Goal: Communication & Community: Answer question/provide support

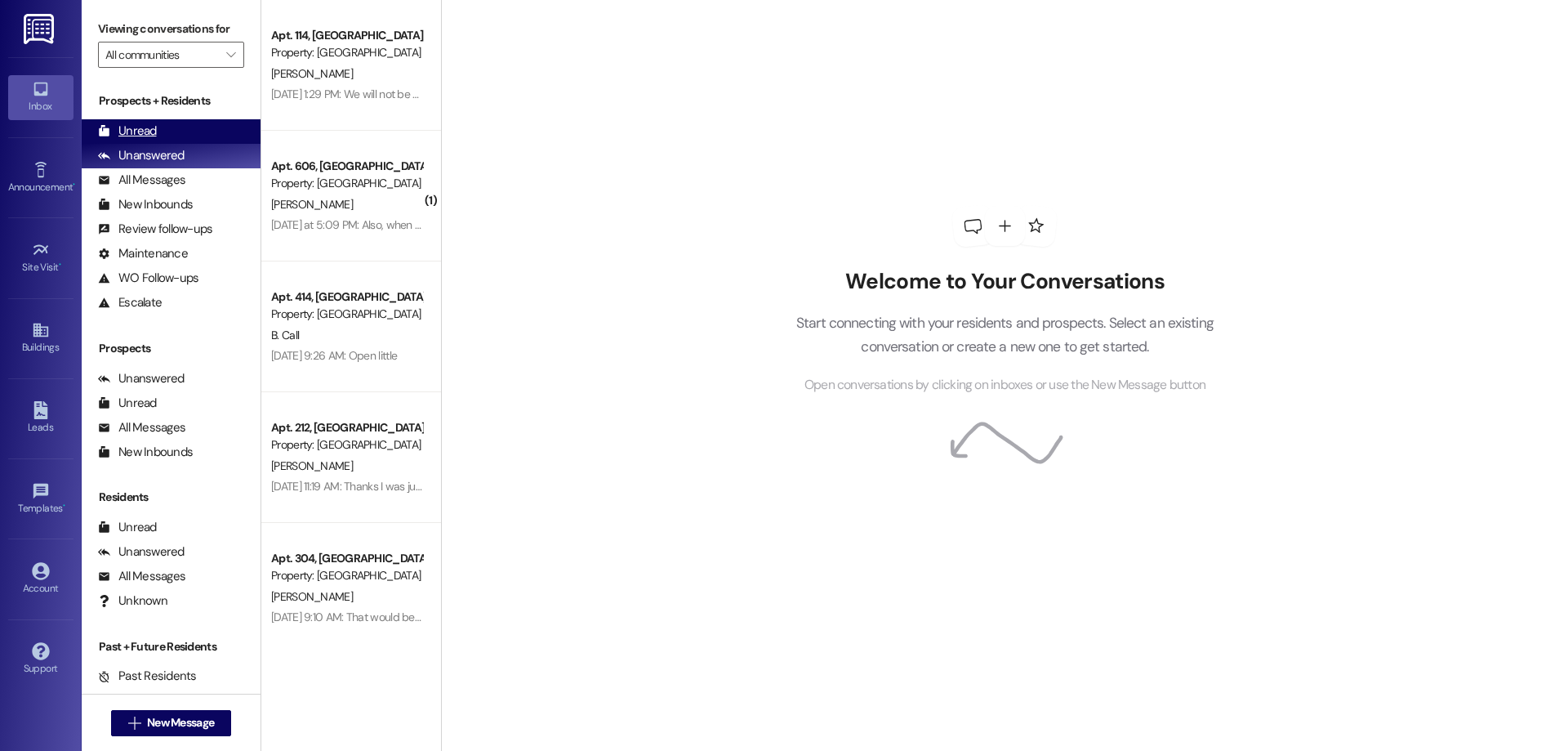
click at [153, 127] on div "Unread" at bounding box center [127, 131] width 59 height 17
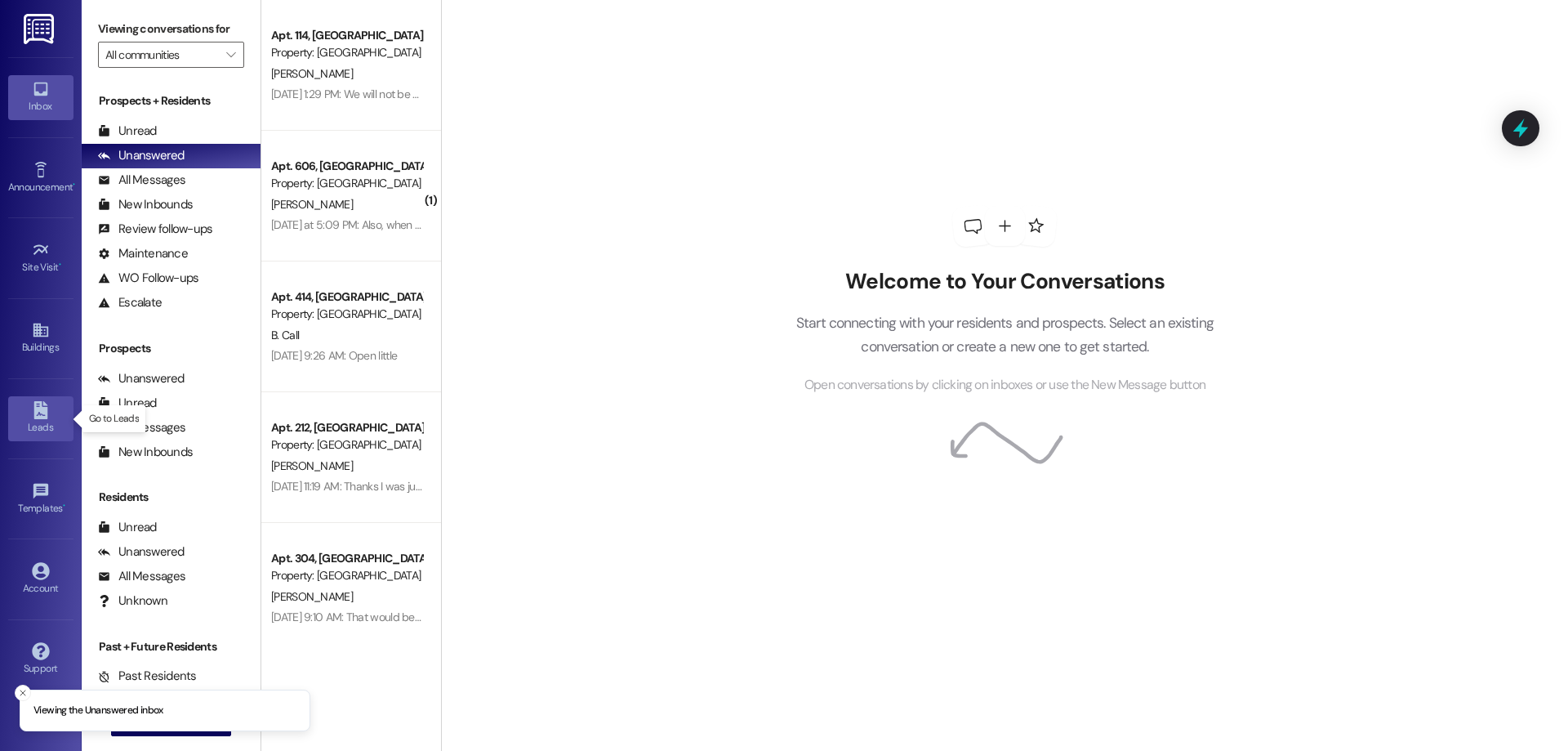
click at [25, 420] on div "Leads" at bounding box center [41, 427] width 81 height 16
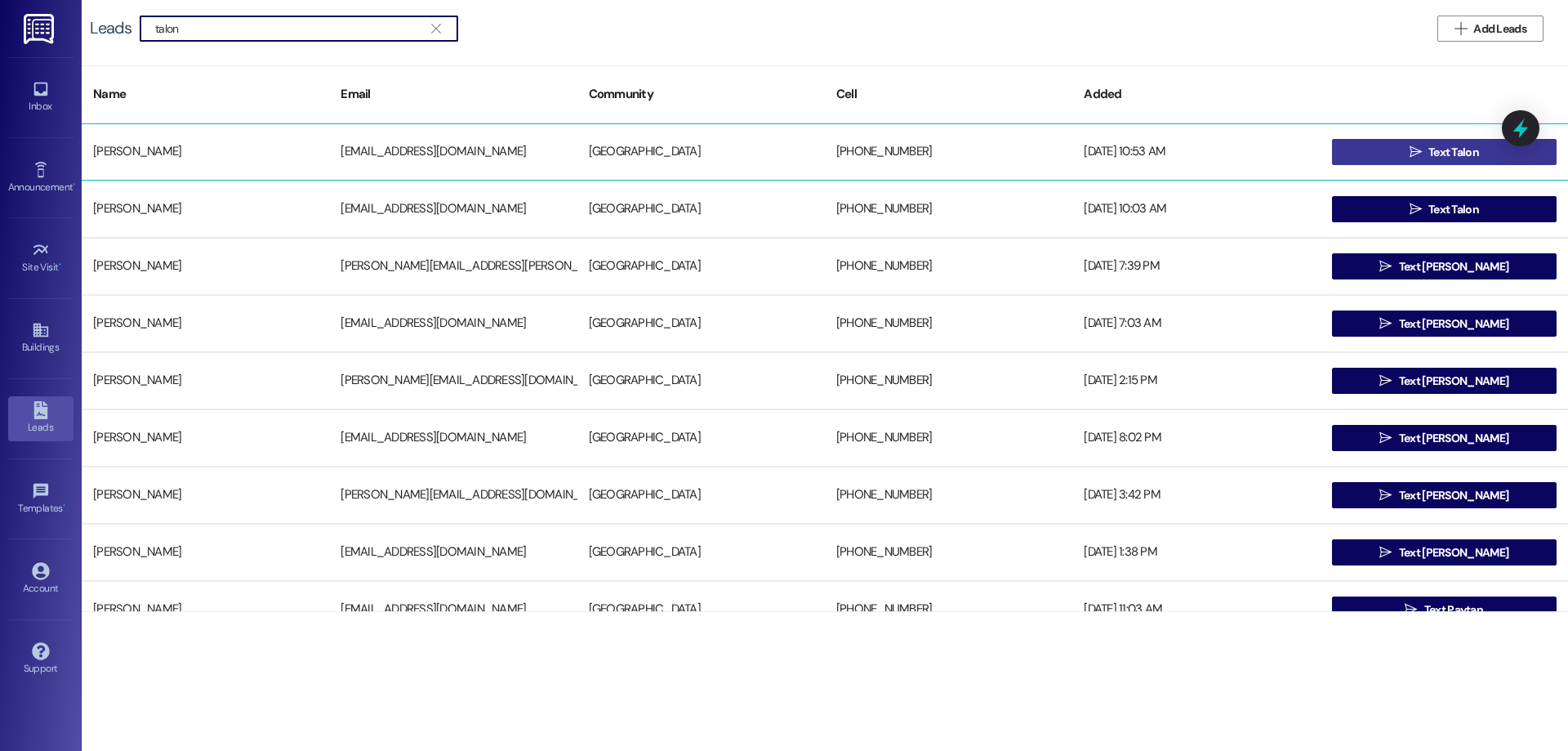
type input "talon"
click at [1438, 144] on span "Text Talon" at bounding box center [1454, 153] width 51 height 17
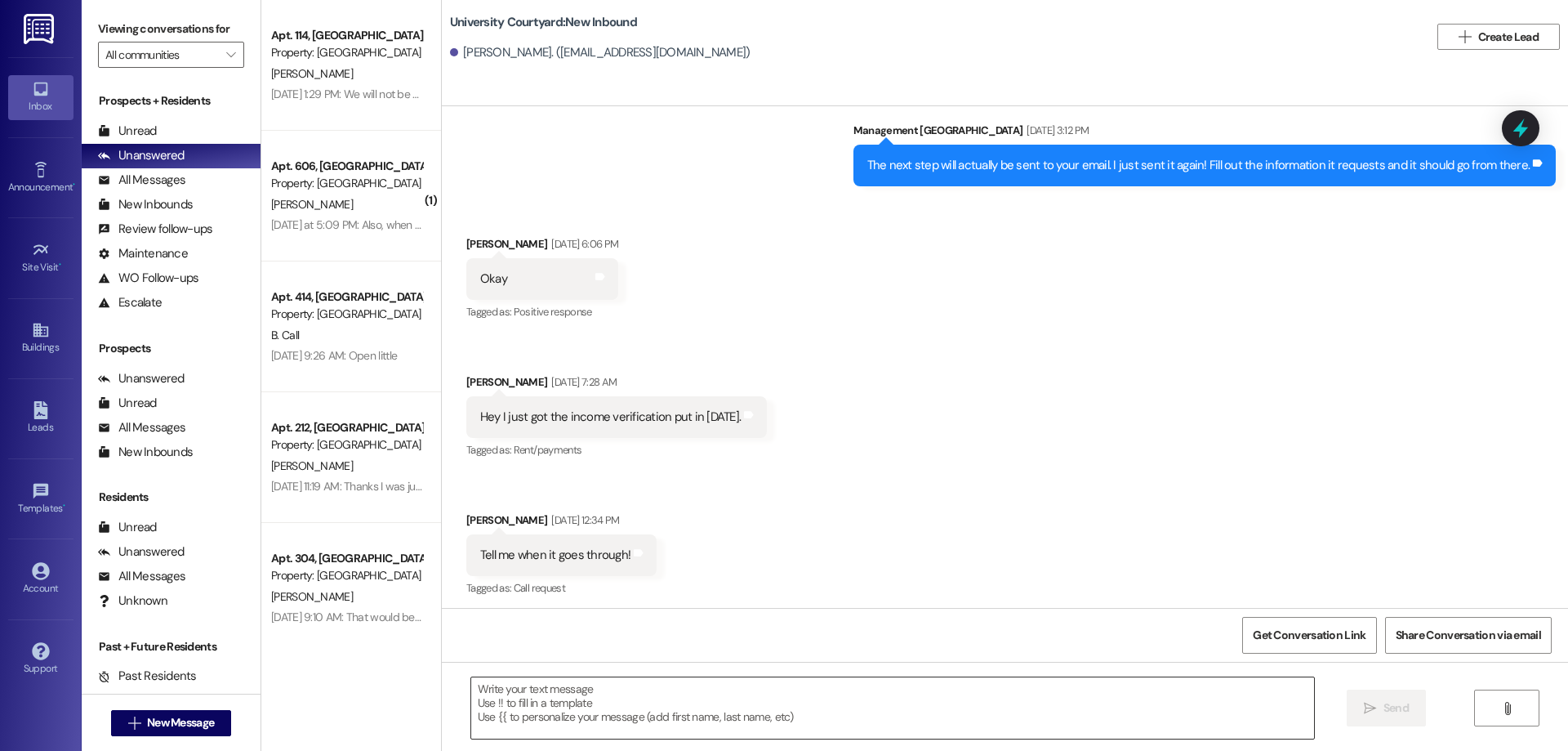
scroll to position [503, 0]
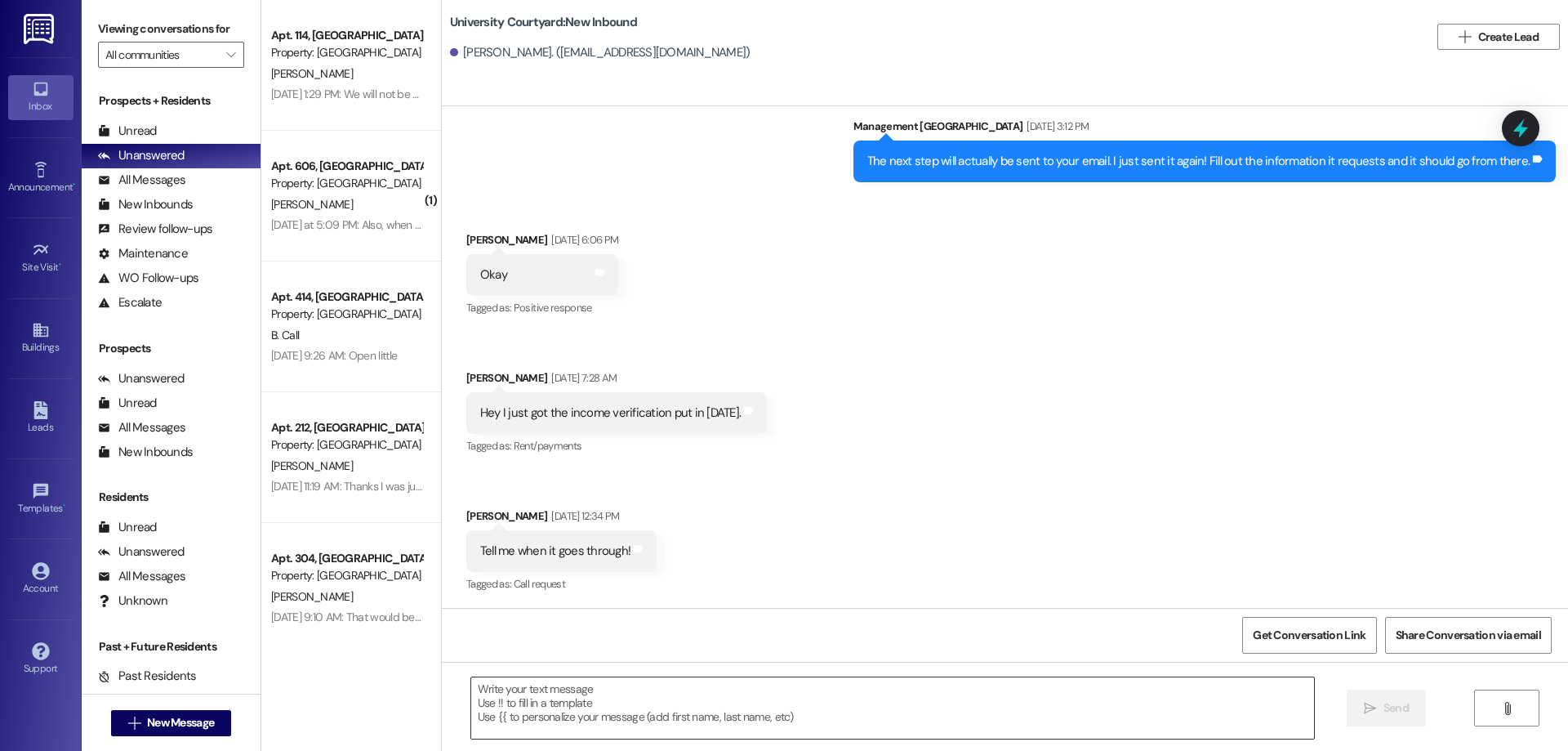
click at [648, 703] on textarea at bounding box center [893, 708] width 843 height 61
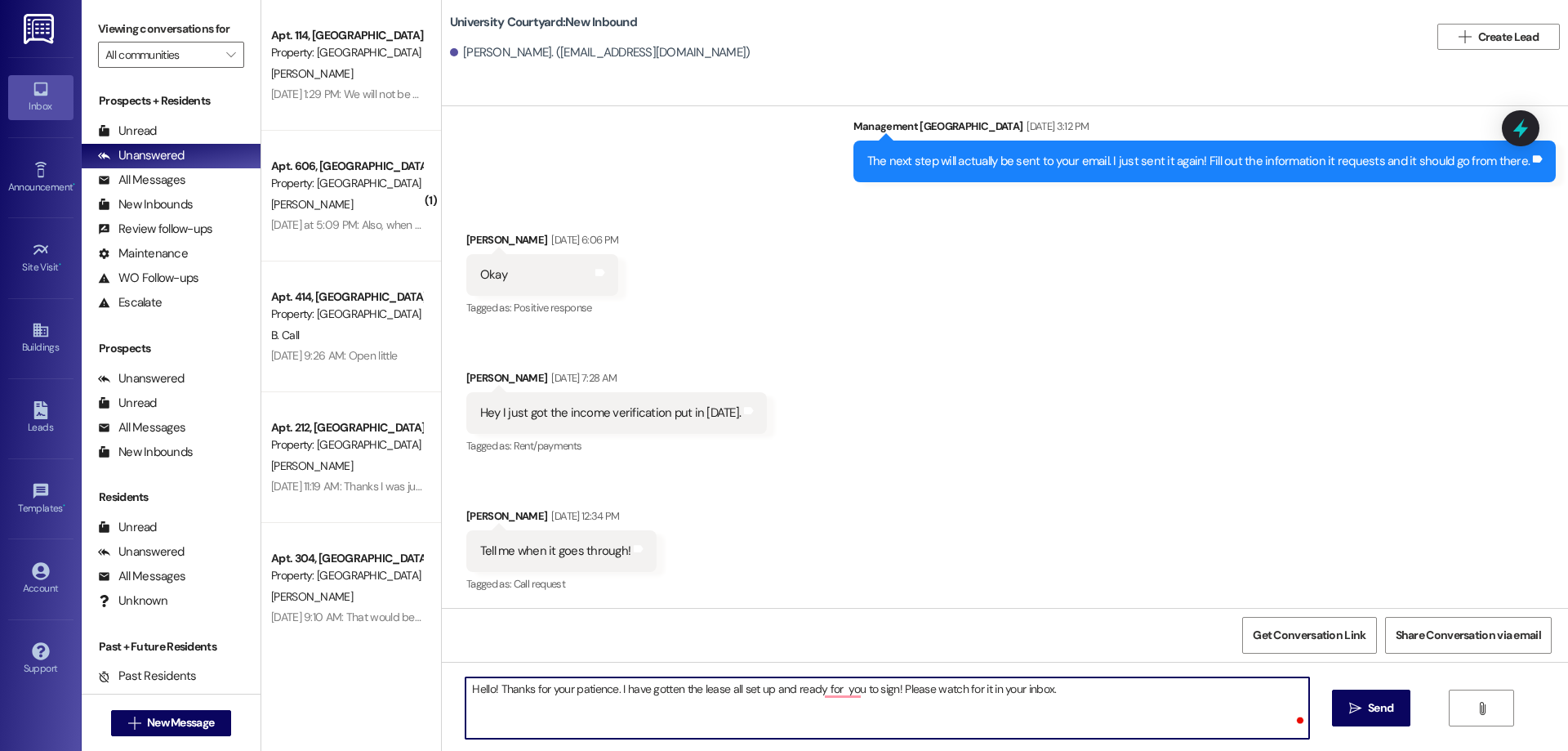
type textarea "Hello! Thanks for your patience. I have gotten the lease all set up and ready f…"
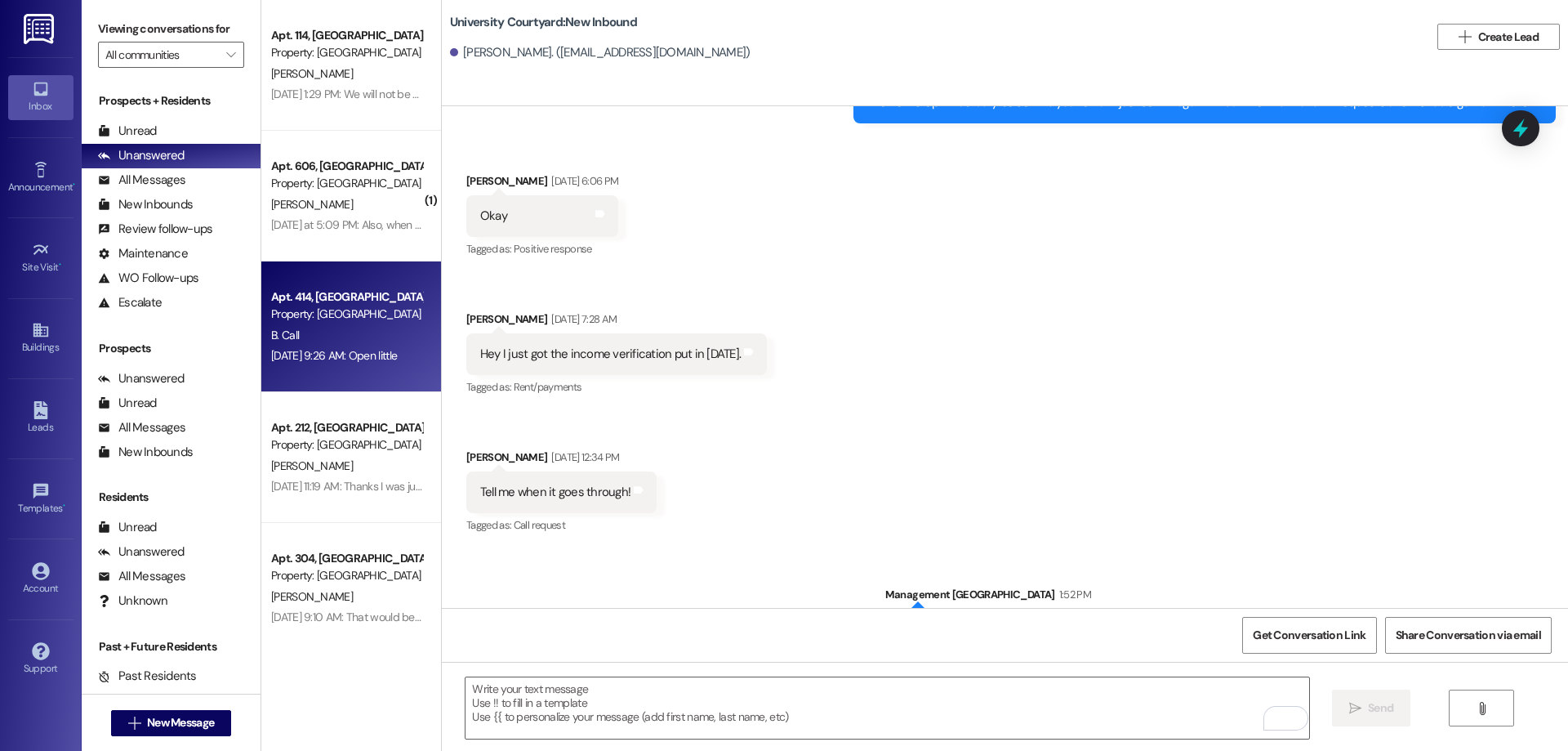
scroll to position [619, 0]
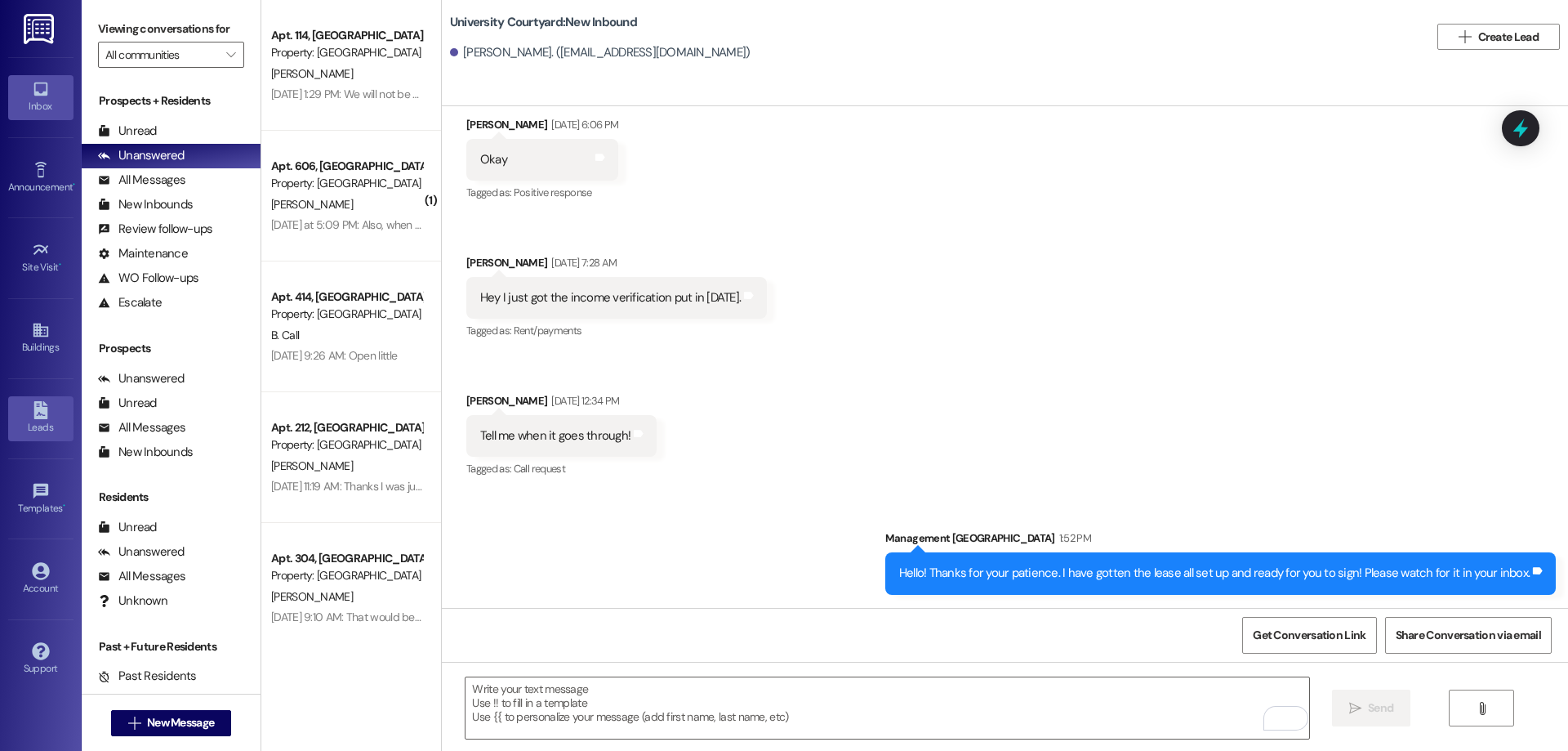
click at [22, 437] on link "Leads" at bounding box center [41, 418] width 65 height 44
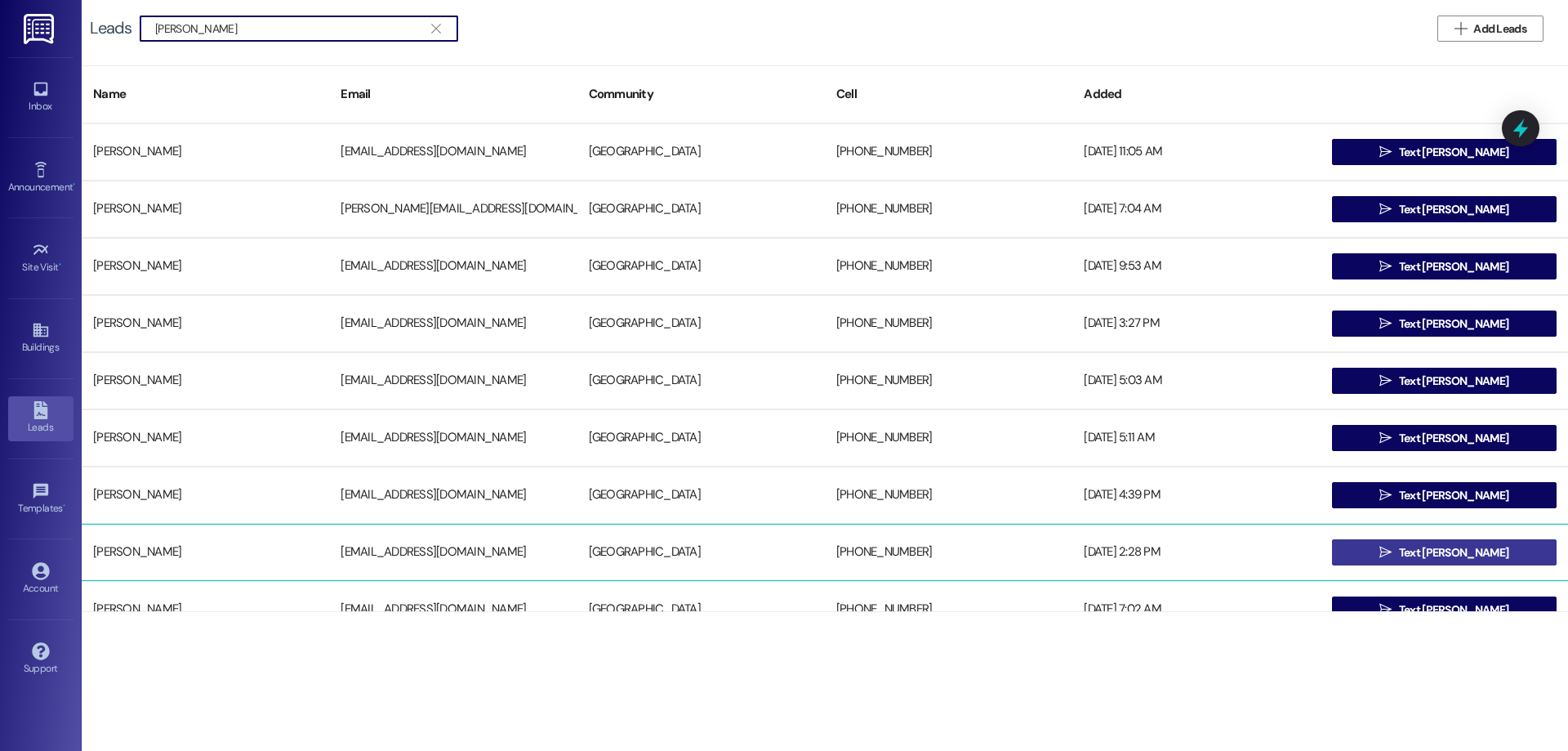
type input "adam"
click at [1504, 556] on button " Text Adam" at bounding box center [1444, 552] width 225 height 26
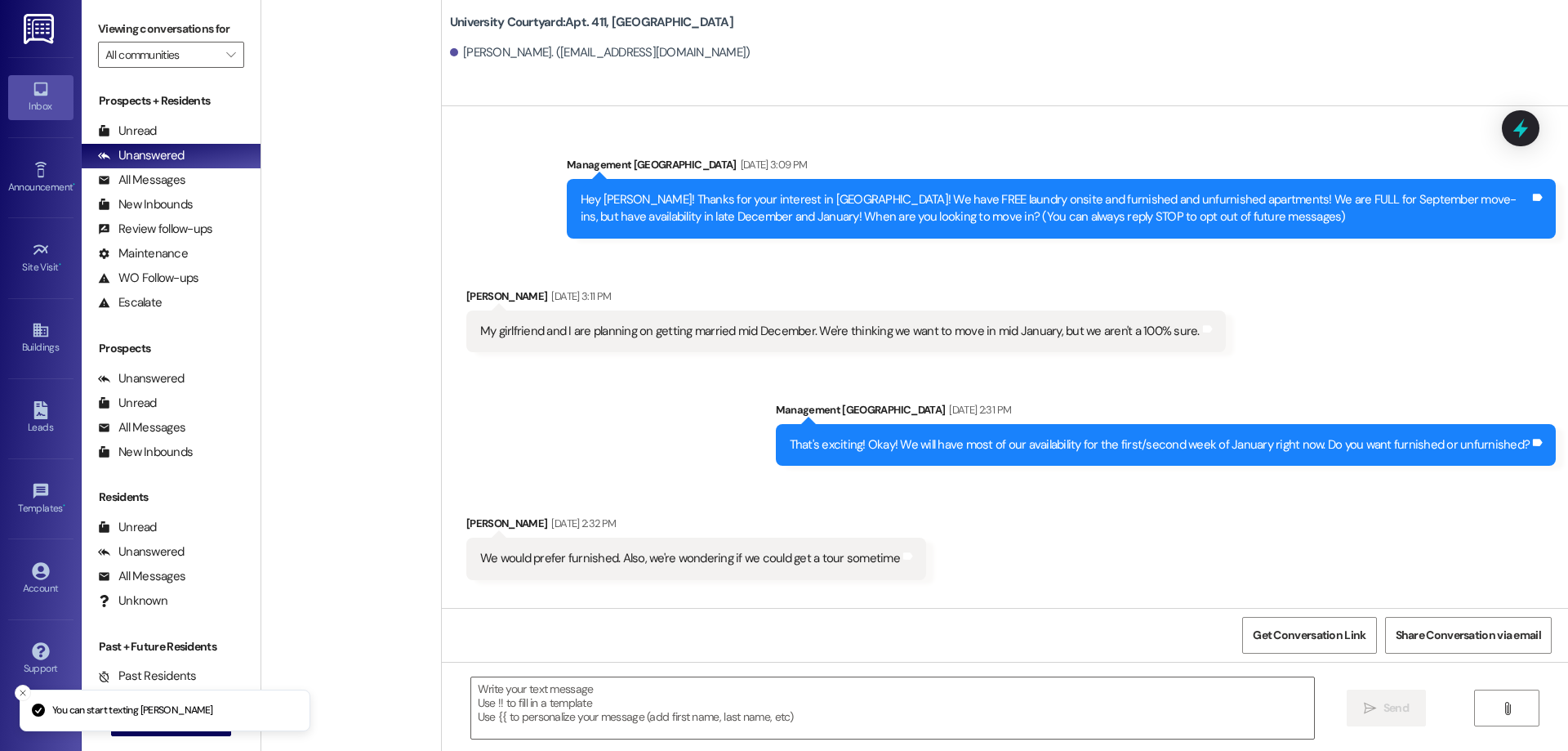
scroll to position [14670, 0]
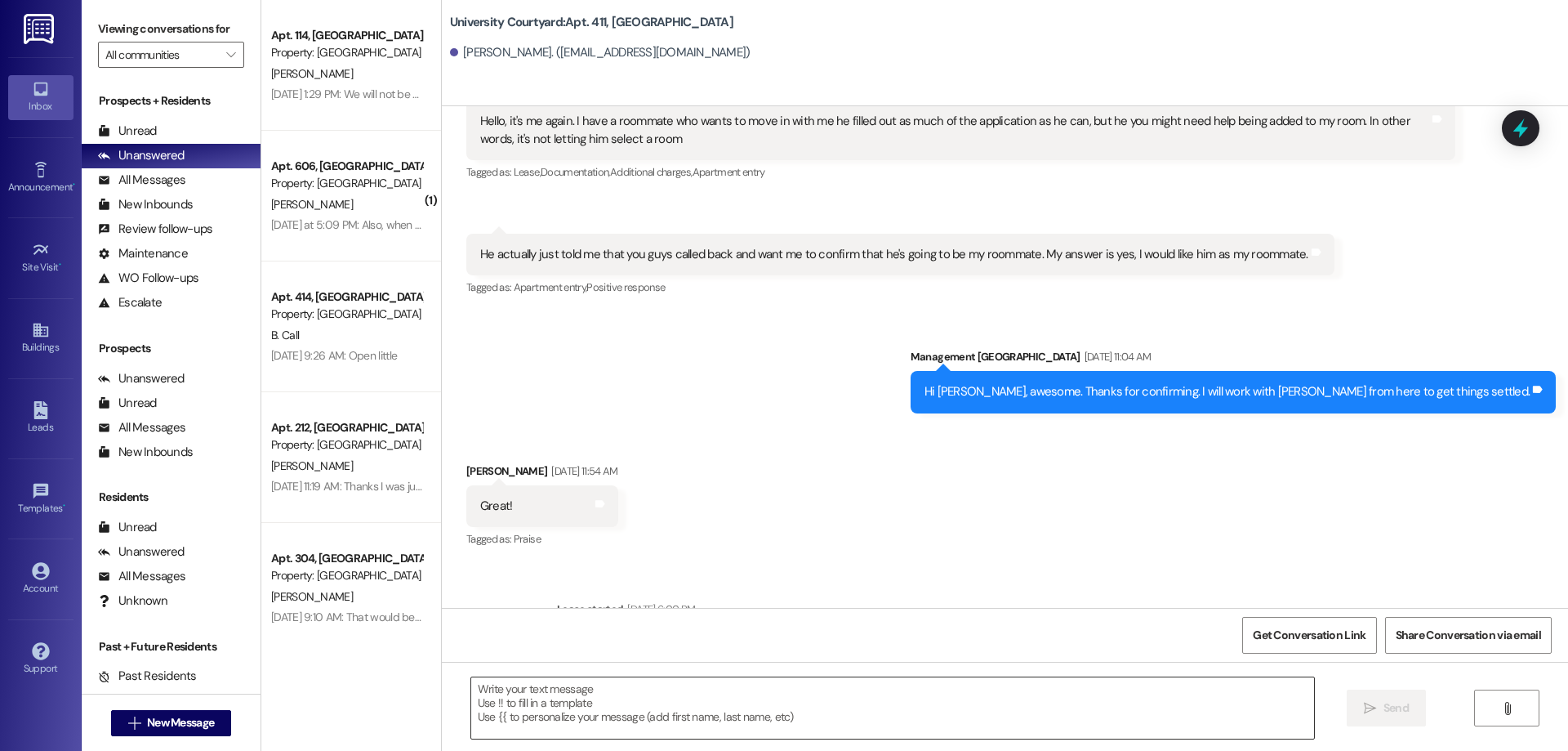
click at [701, 709] on textarea at bounding box center [893, 708] width 843 height 61
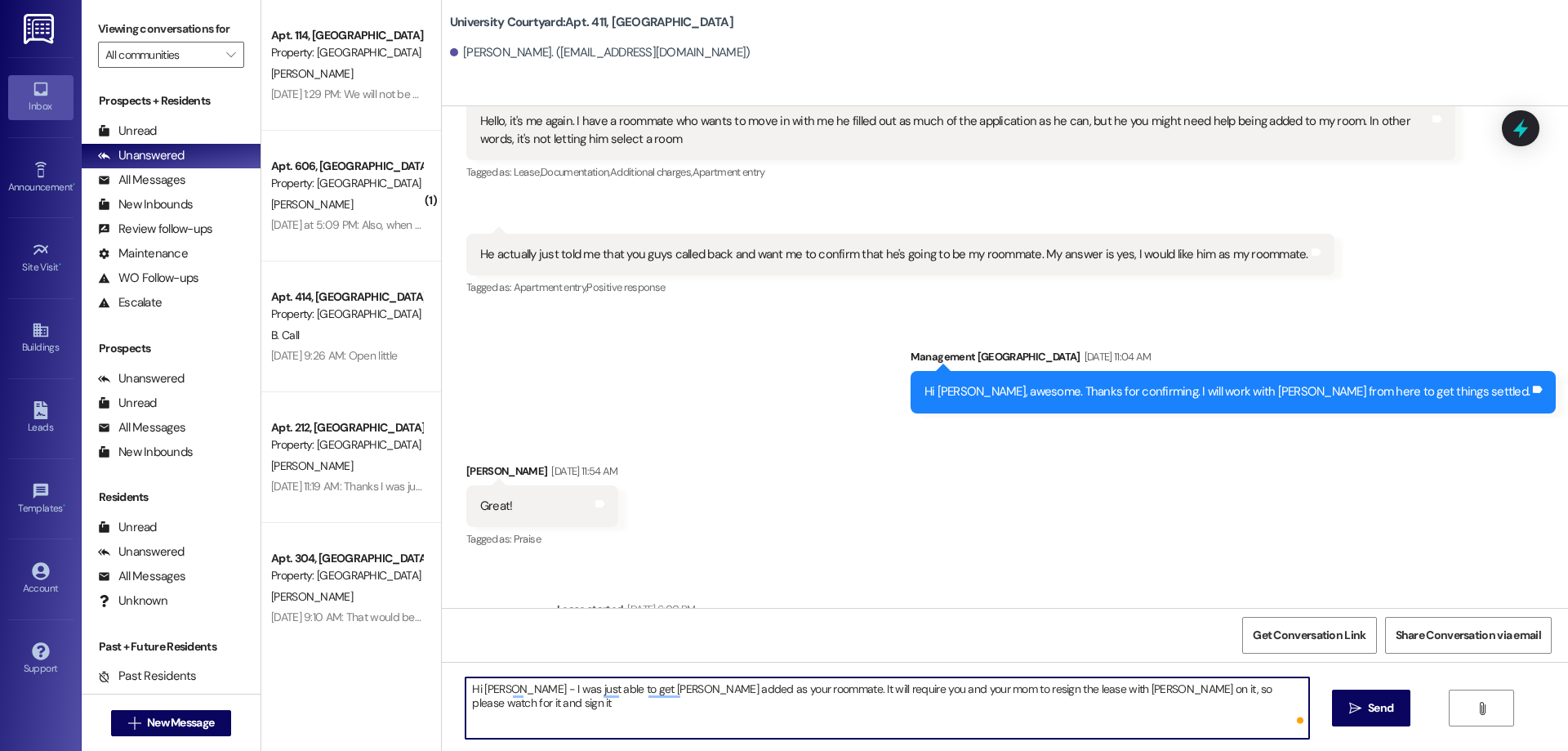
type textarea "Hi [PERSON_NAME] - I was just able to get [PERSON_NAME] added as your roommate.…"
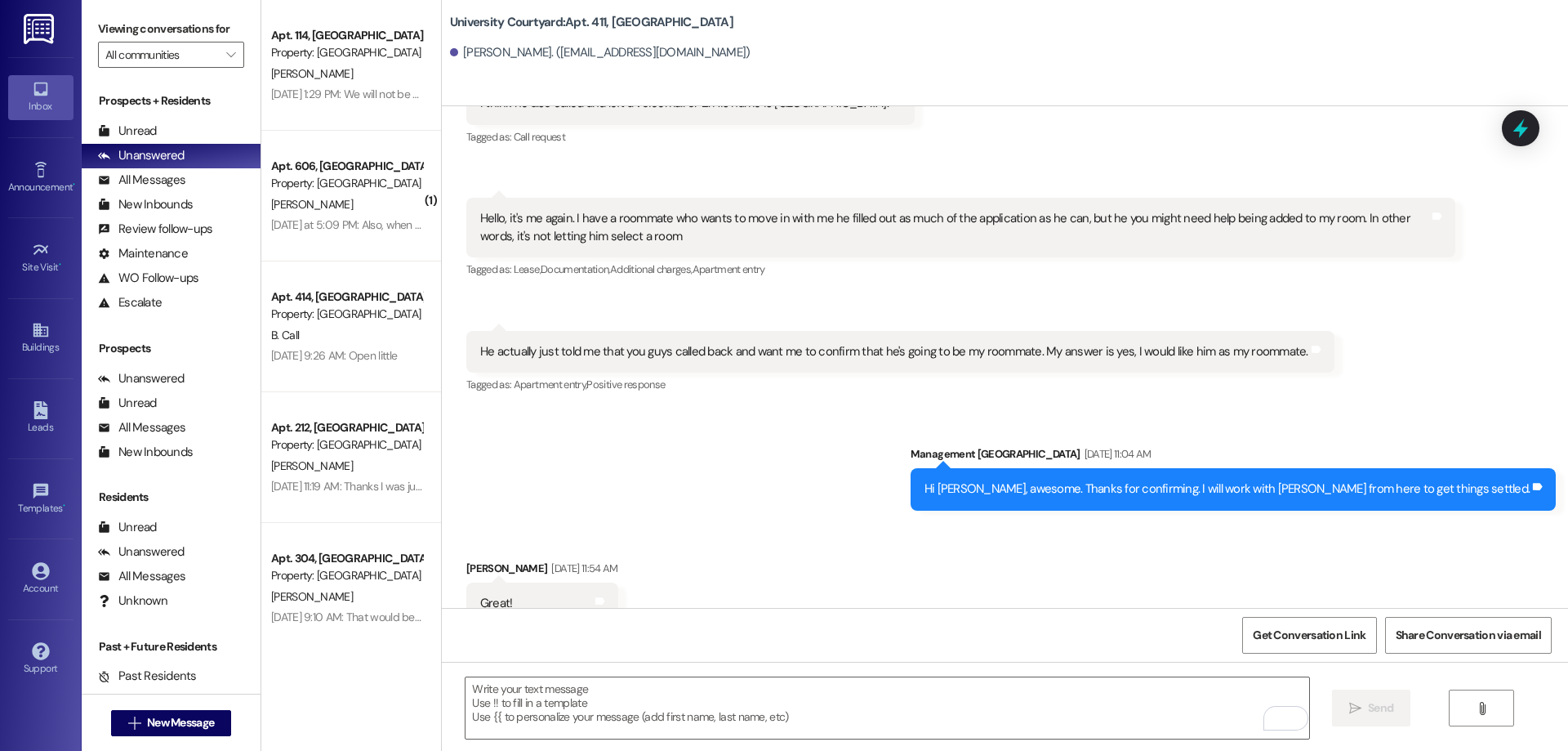
scroll to position [15335, 0]
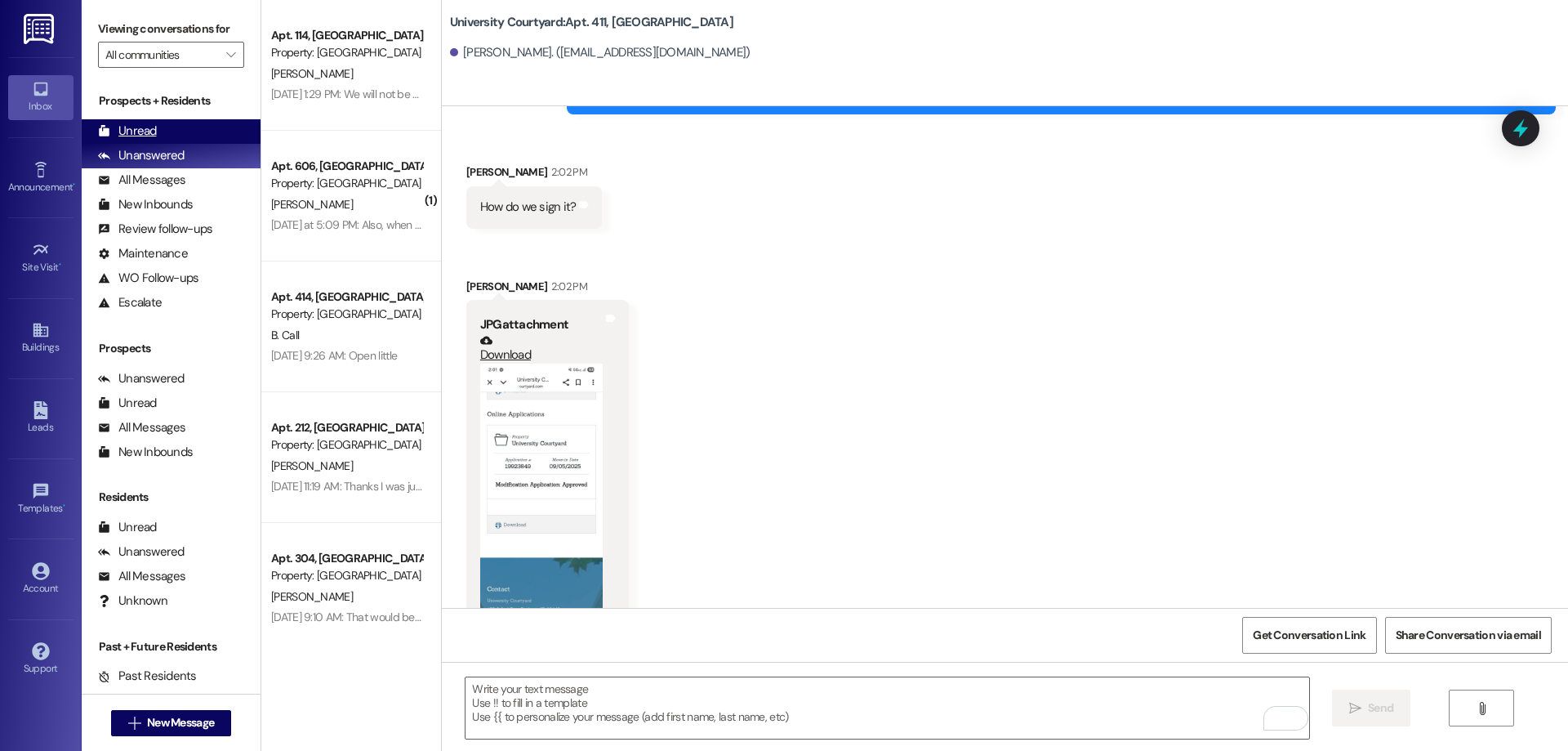
drag, startPoint x: 167, startPoint y: 128, endPoint x: 184, endPoint y: 126, distance: 17.1
click at [167, 128] on div "Unread (0)" at bounding box center [170, 132] width 179 height 25
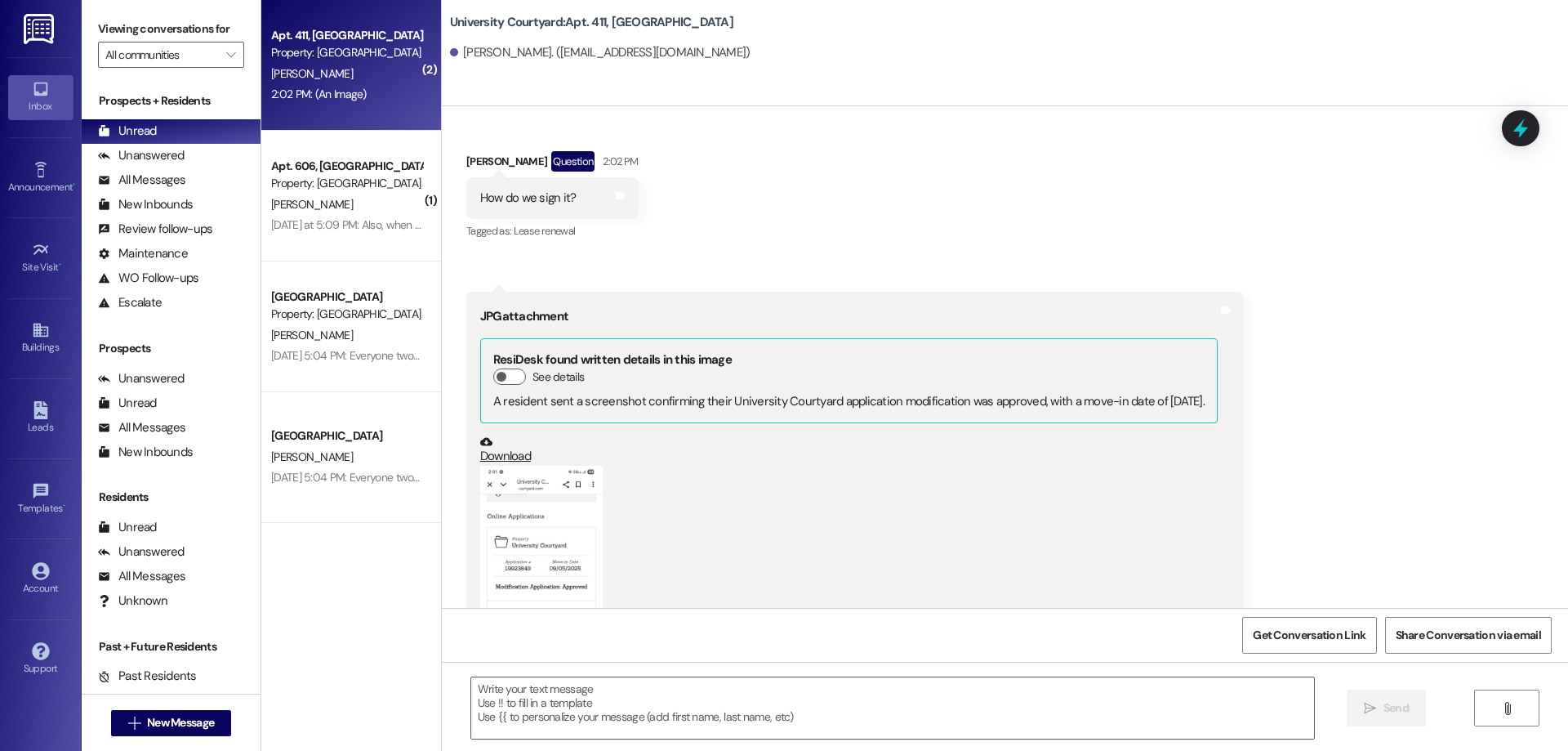
scroll to position [15473, 0]
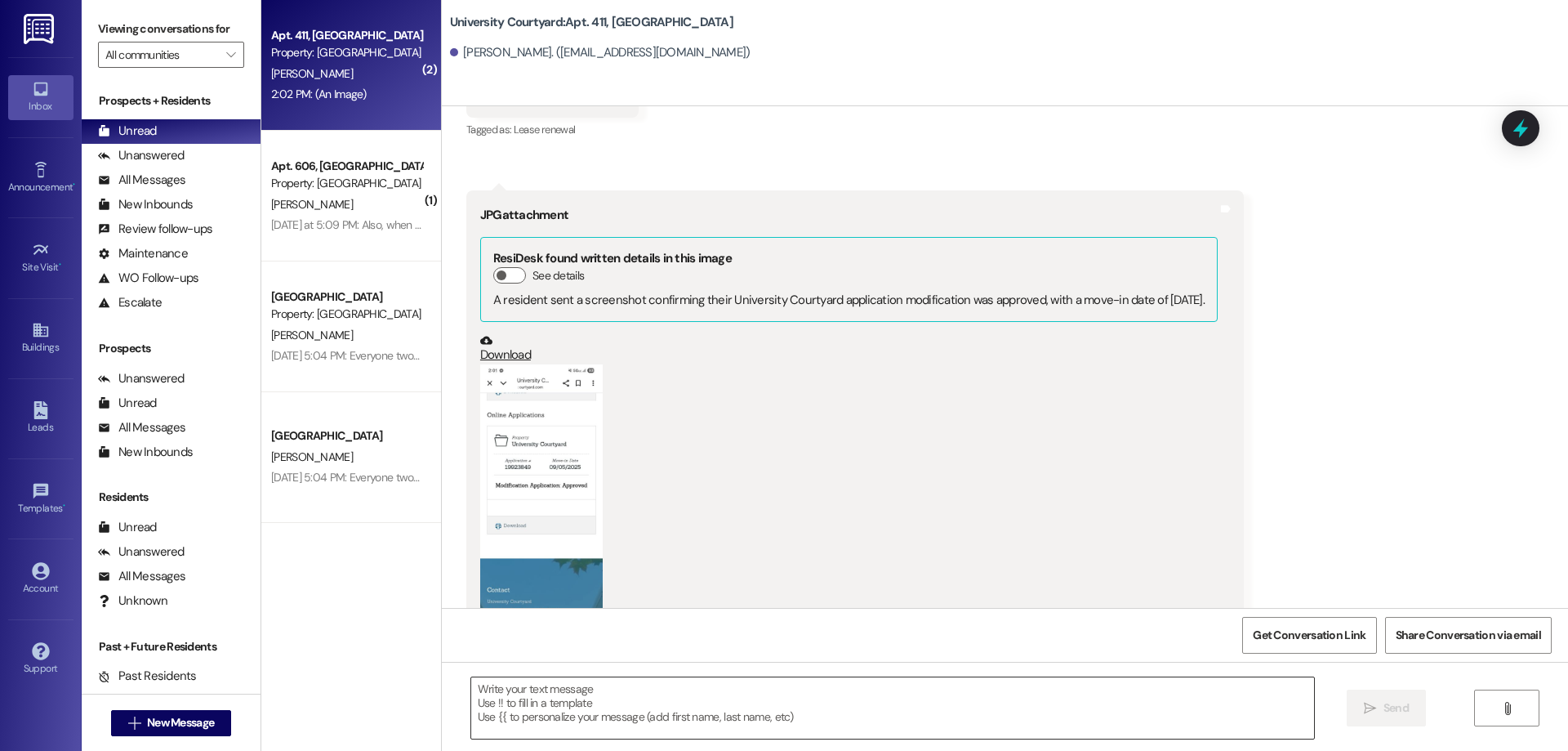
click at [621, 707] on textarea at bounding box center [893, 708] width 843 height 61
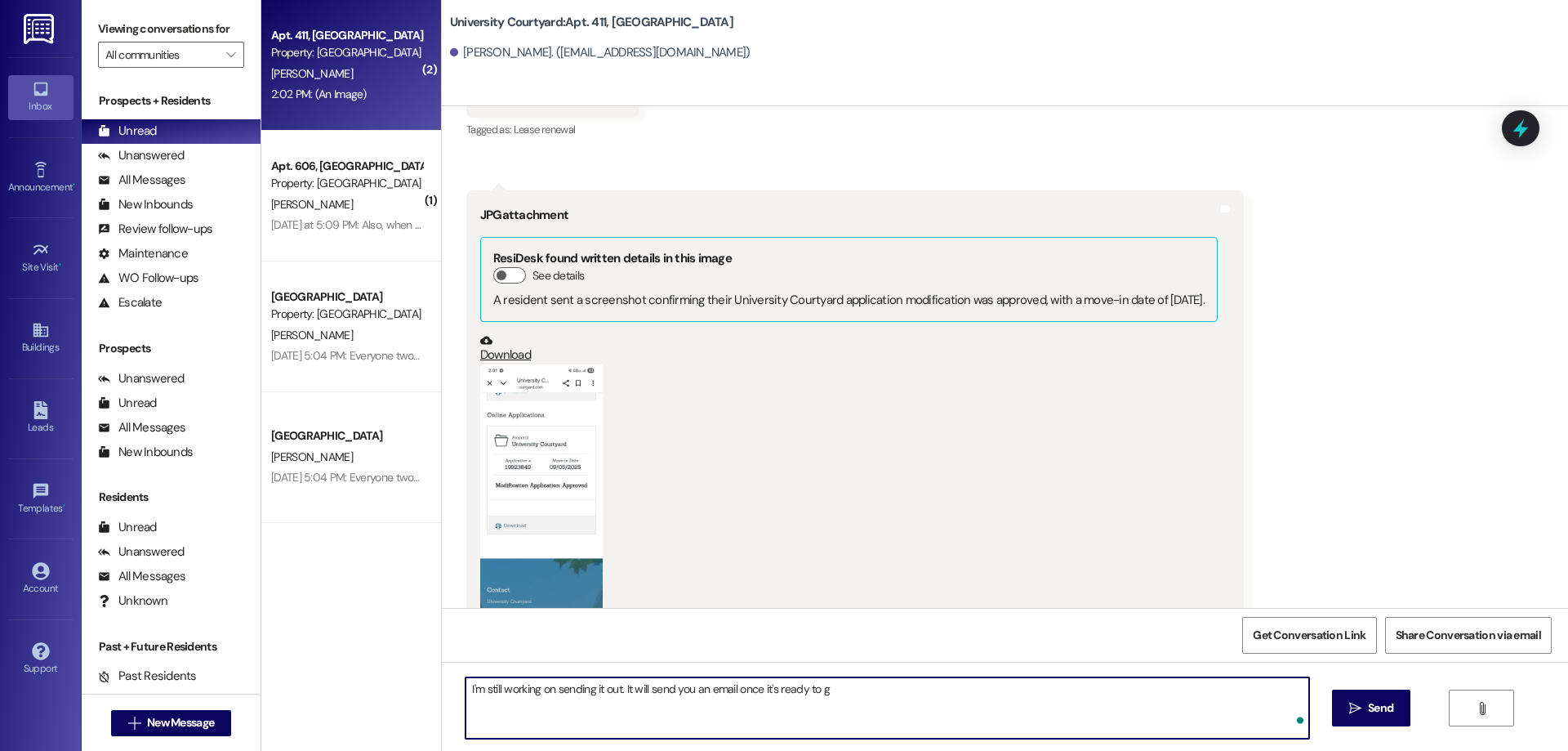
type textarea "I'm still working on sending it out. It will send you an email once it's ready …"
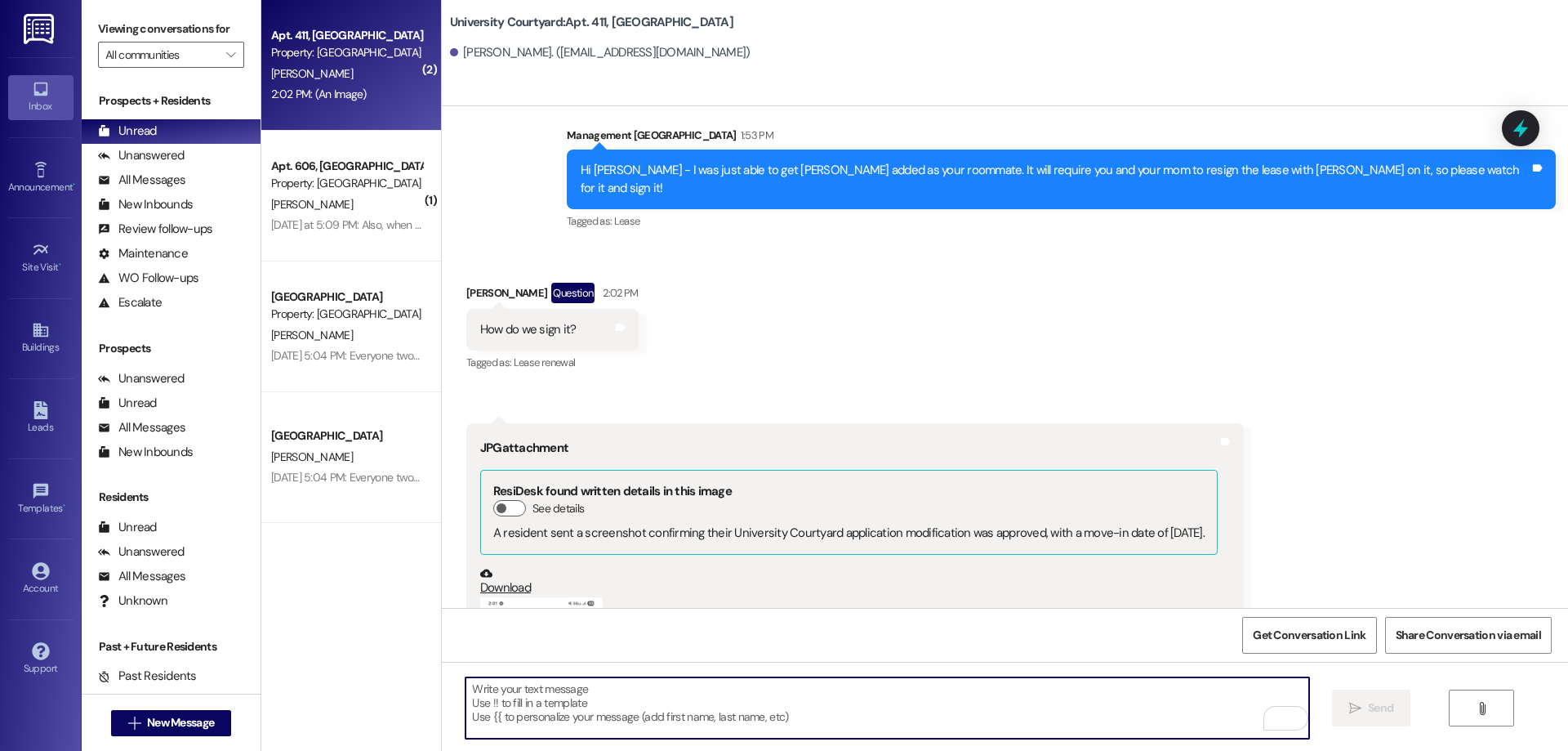
scroll to position [15587, 0]
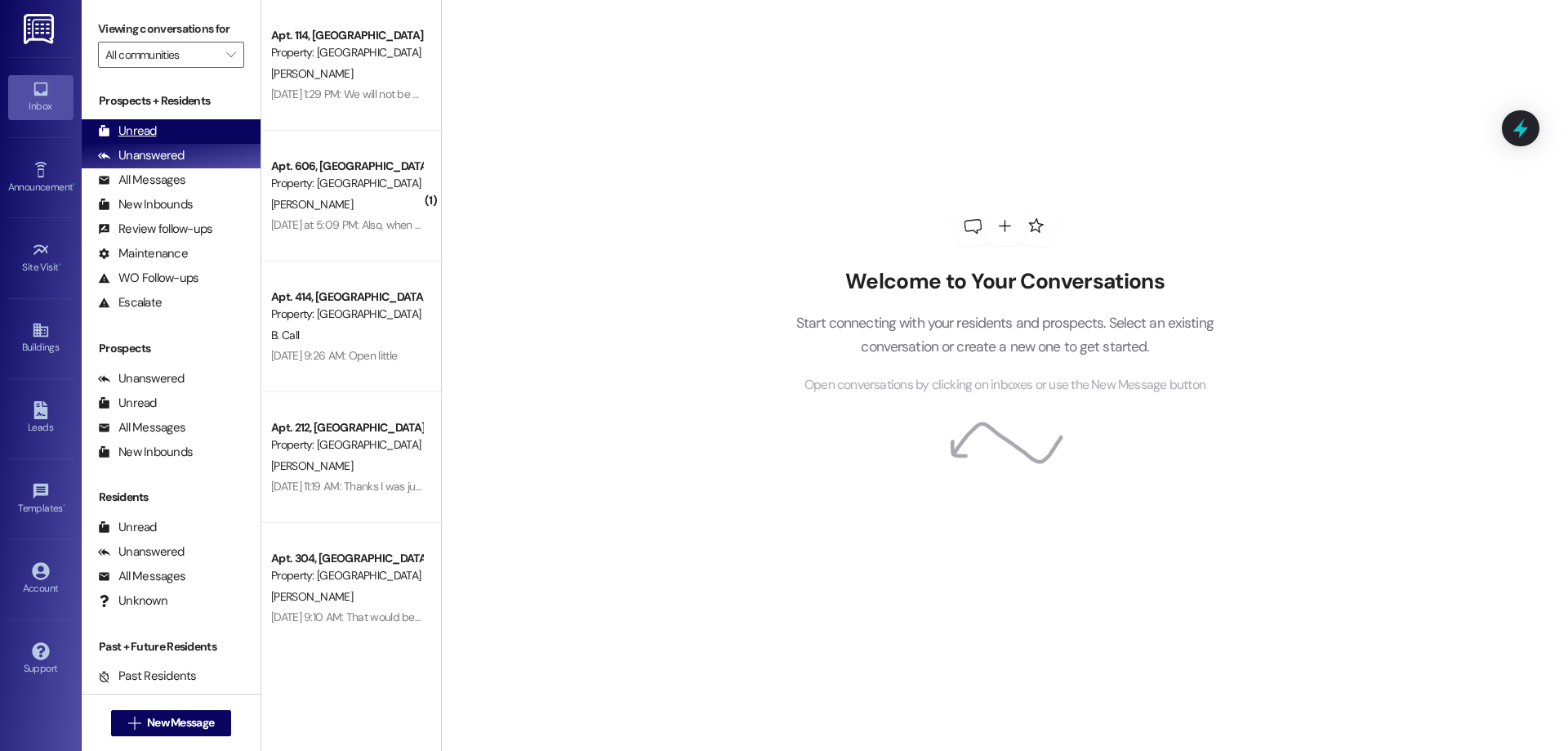
click at [178, 120] on div "Unread (0)" at bounding box center [170, 132] width 179 height 25
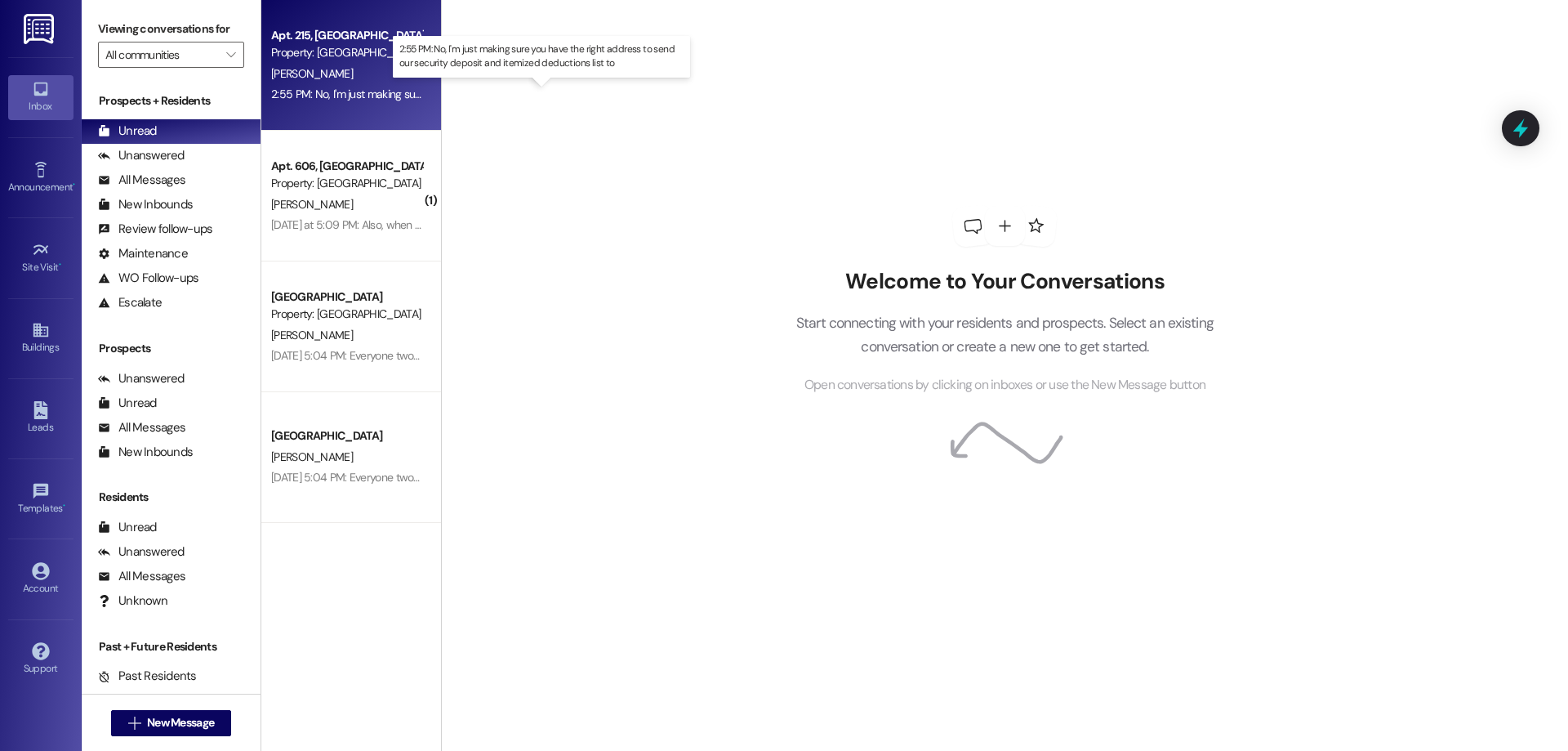
click at [330, 91] on div "2:55 PM: No, I'm just making sure you have the right address to send our securi…" at bounding box center [554, 93] width 566 height 14
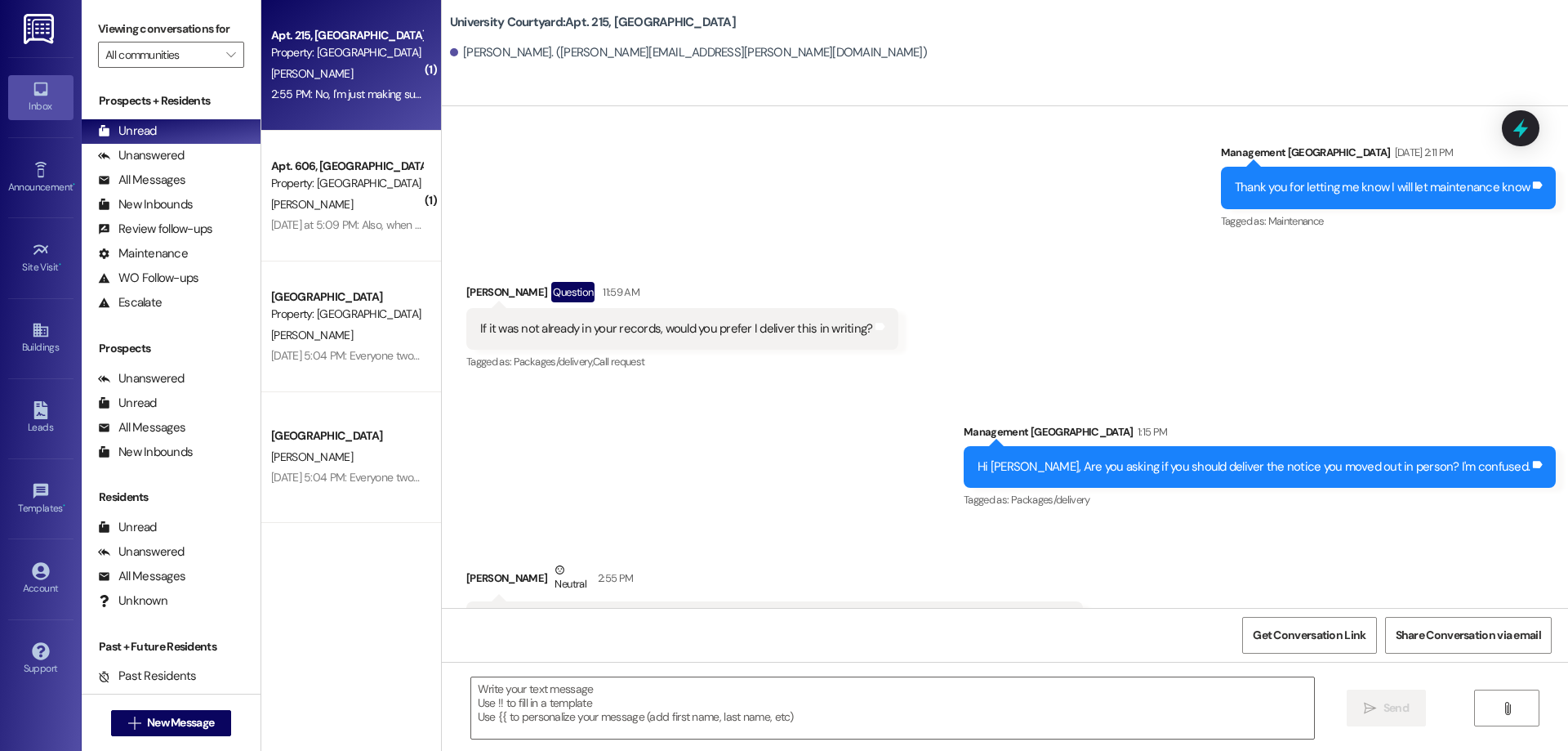
scroll to position [11311, 0]
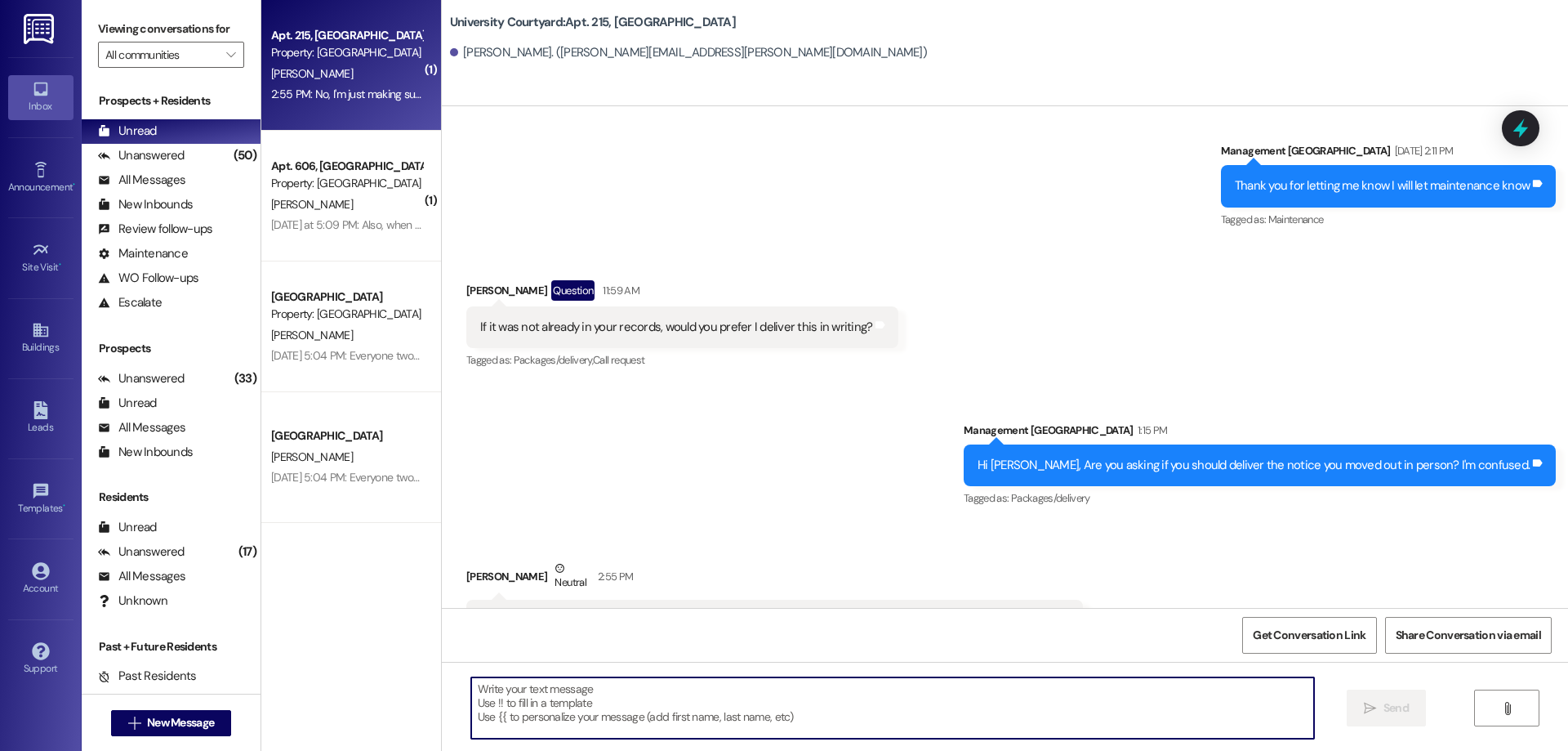
click at [708, 724] on textarea at bounding box center [893, 708] width 843 height 61
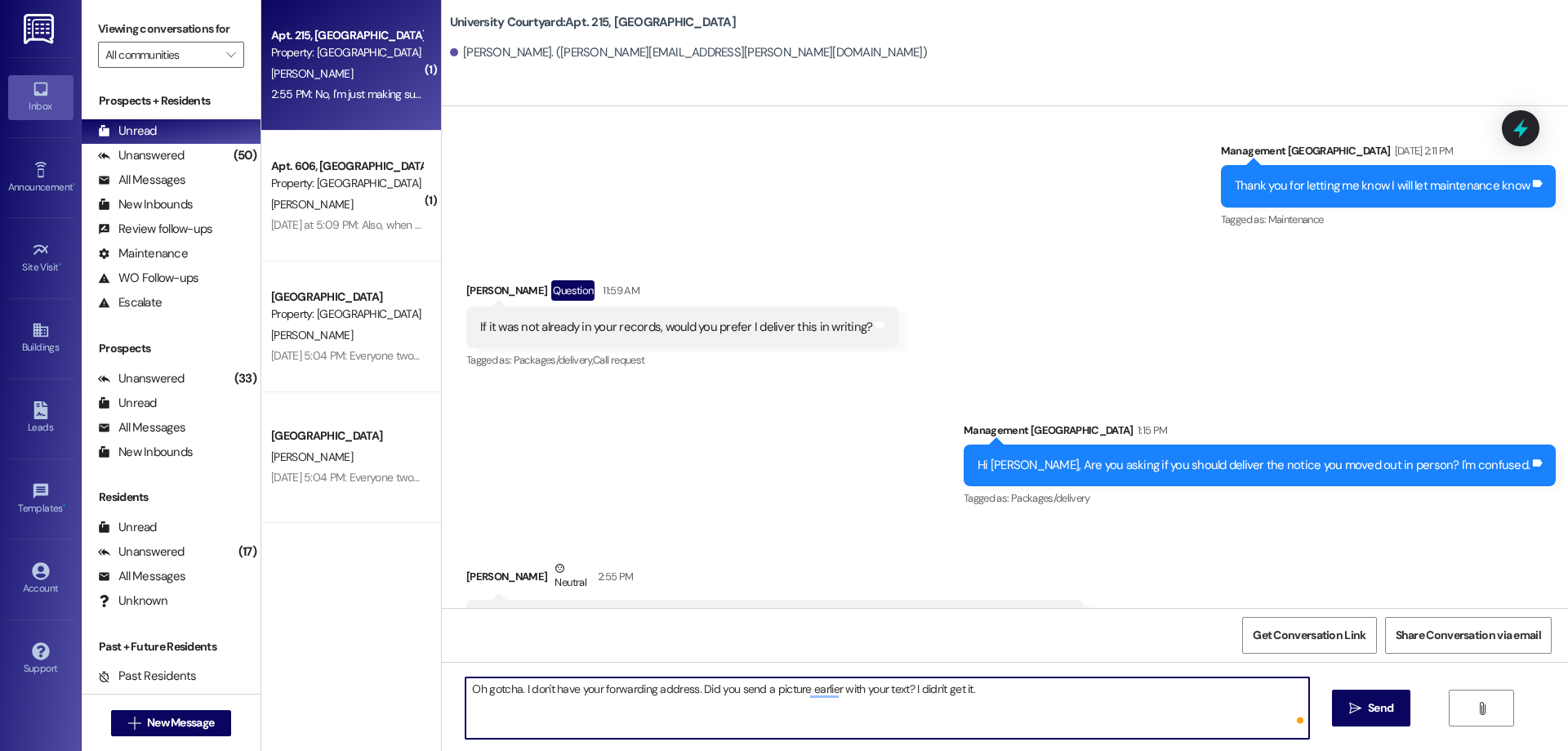
type textarea "Oh gotcha. I don't have your forwarding address. Did you send a picture earlier…"
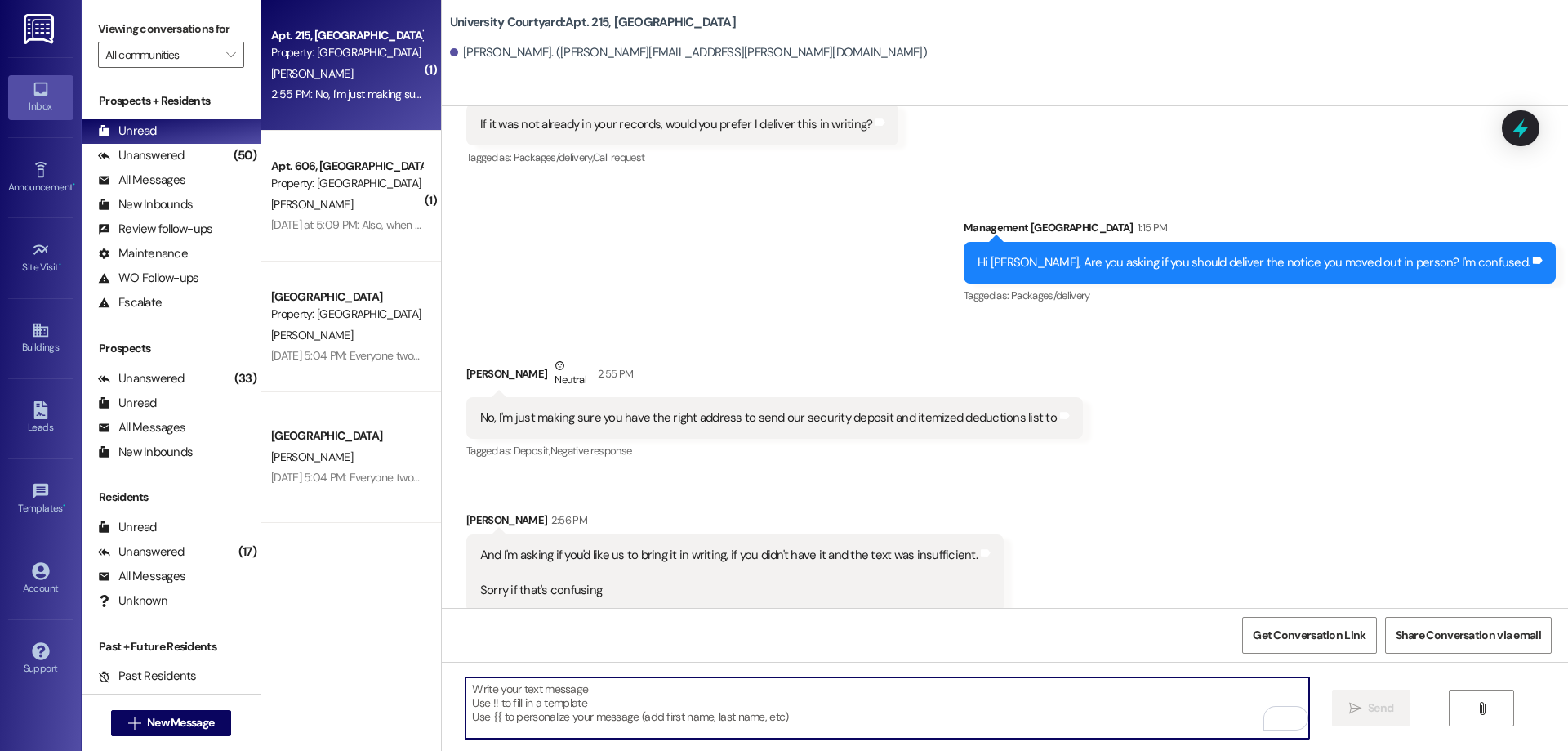
scroll to position [11574, 0]
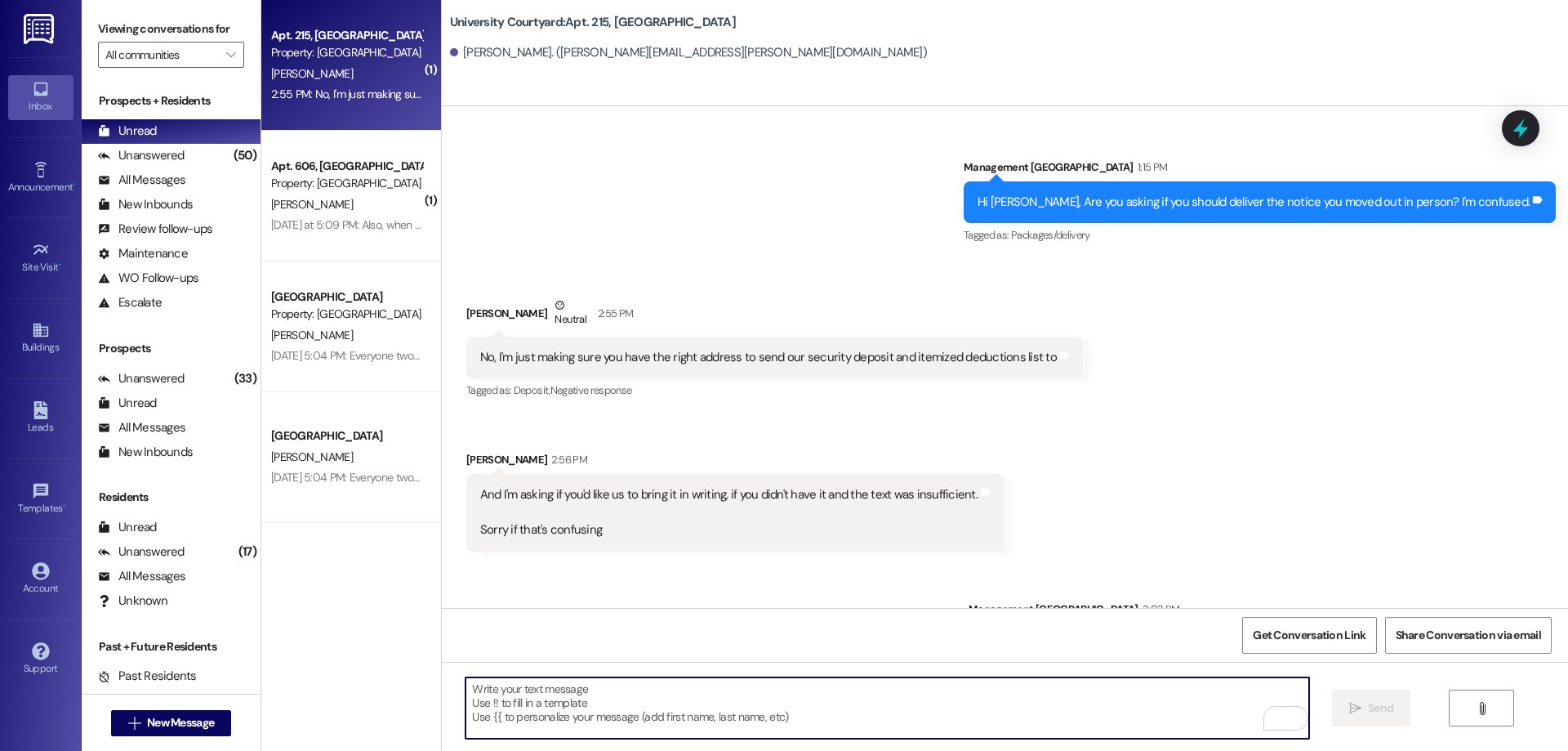
click at [845, 697] on textarea "To enrich screen reader interactions, please activate Accessibility in Grammarl…" at bounding box center [887, 708] width 843 height 61
type textarea "over text is totally fie"
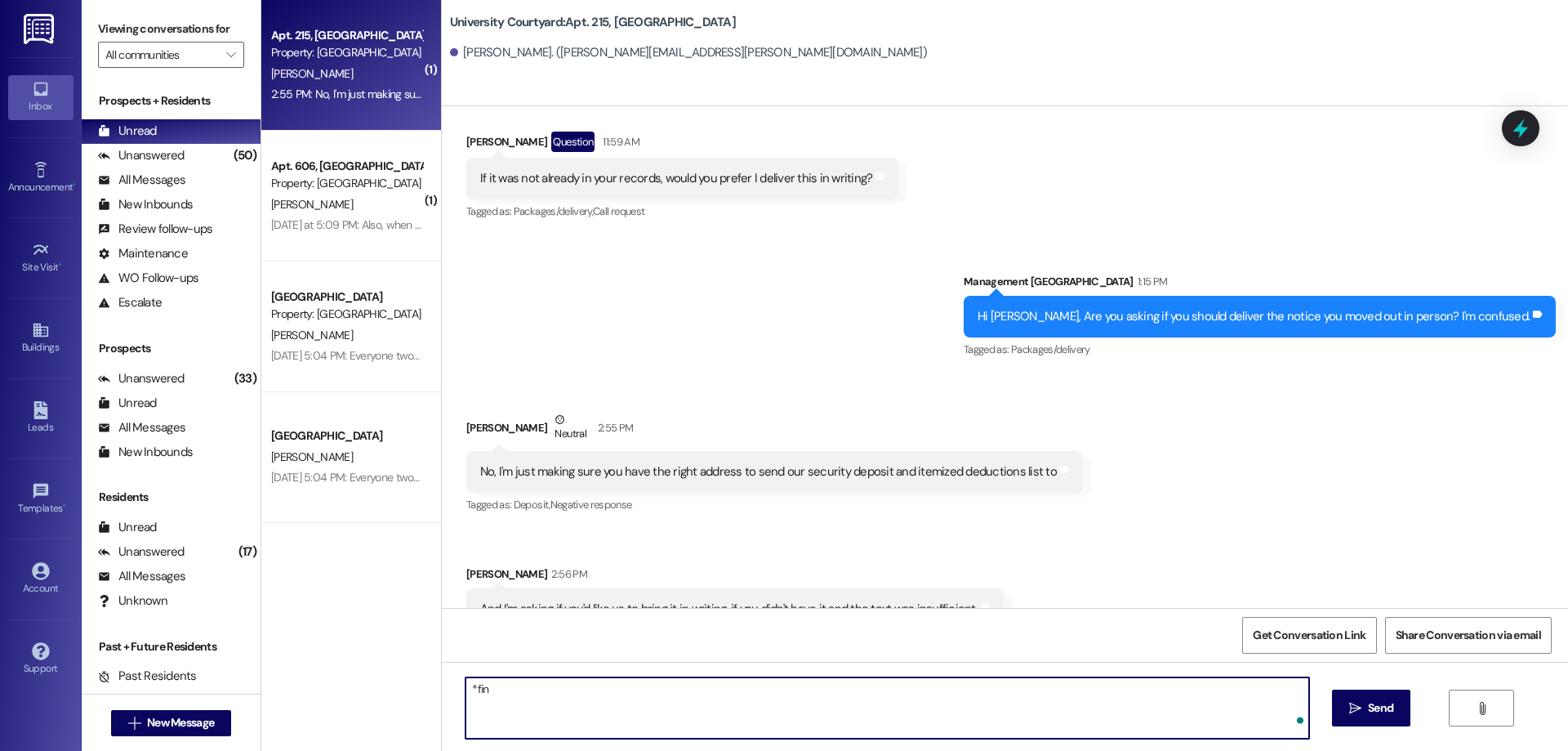
type textarea "*fine"
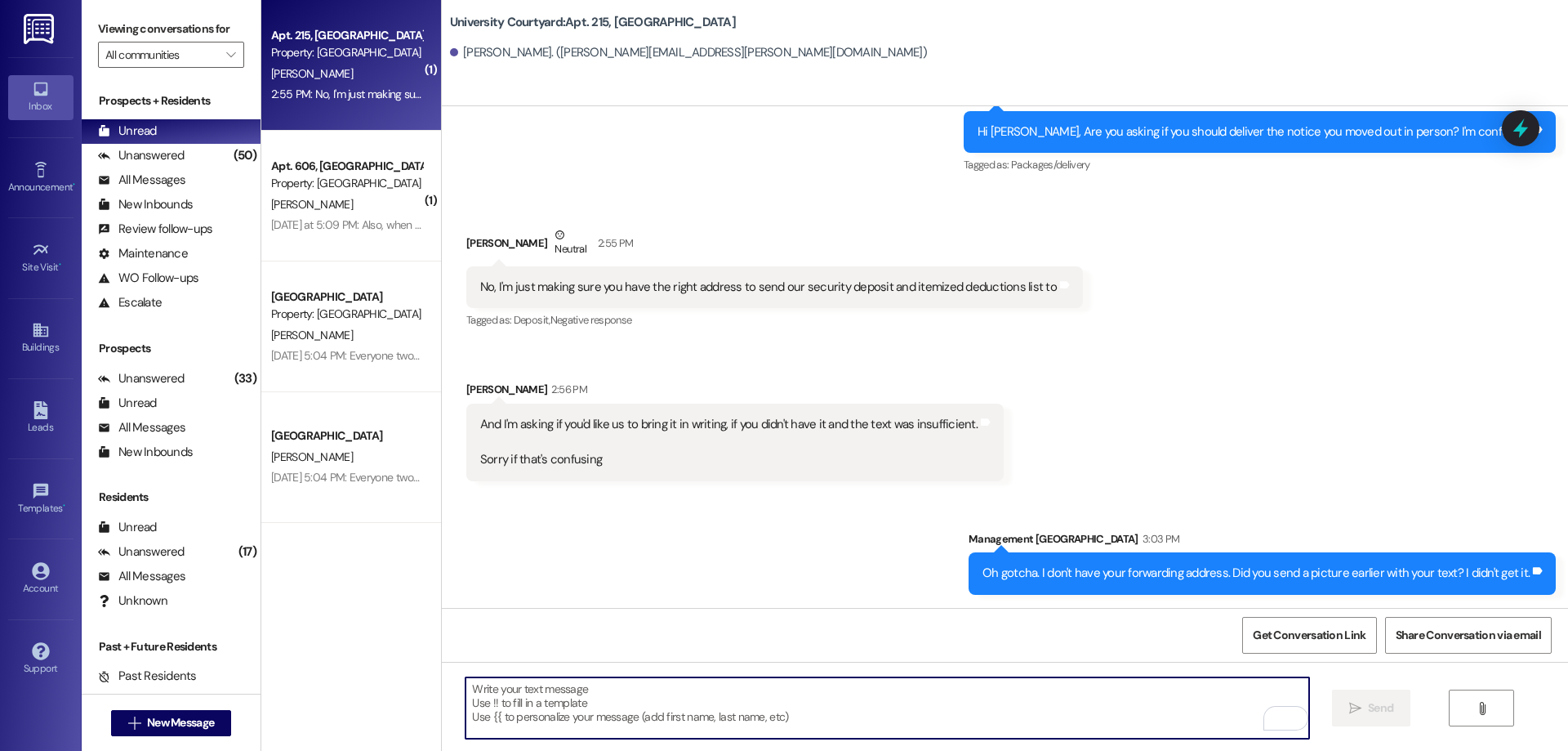
scroll to position [11802, 0]
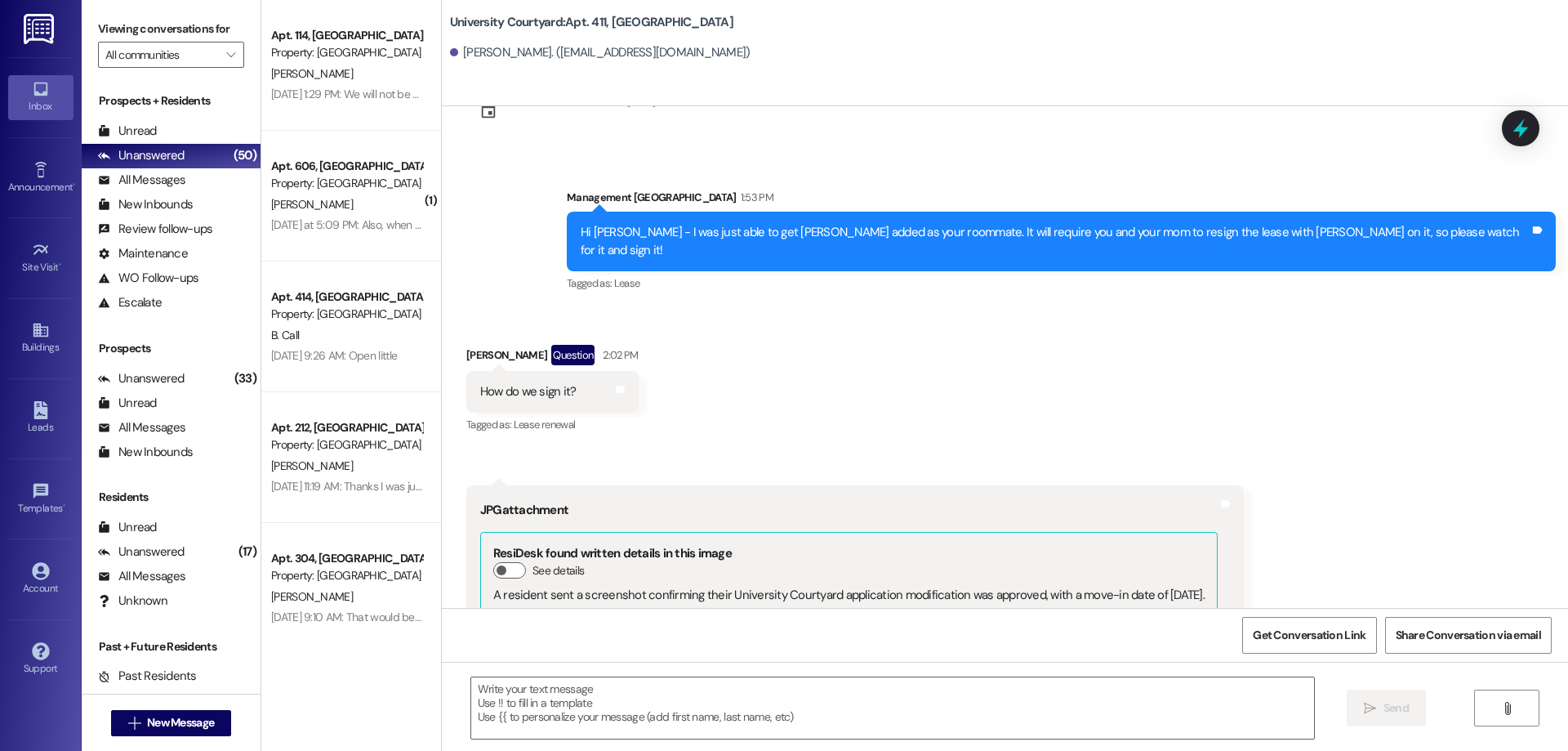
scroll to position [15587, 0]
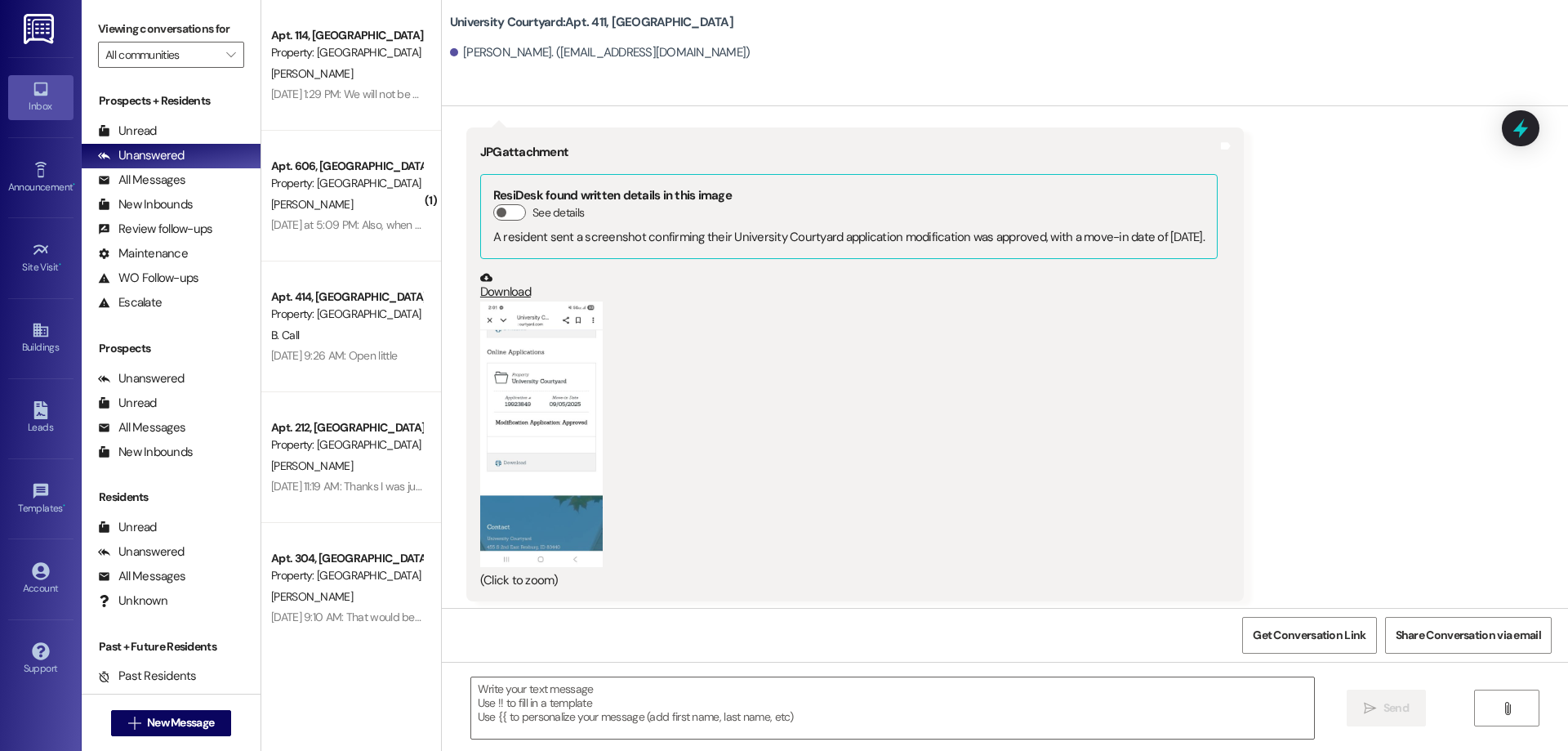
scroll to position [15260, 0]
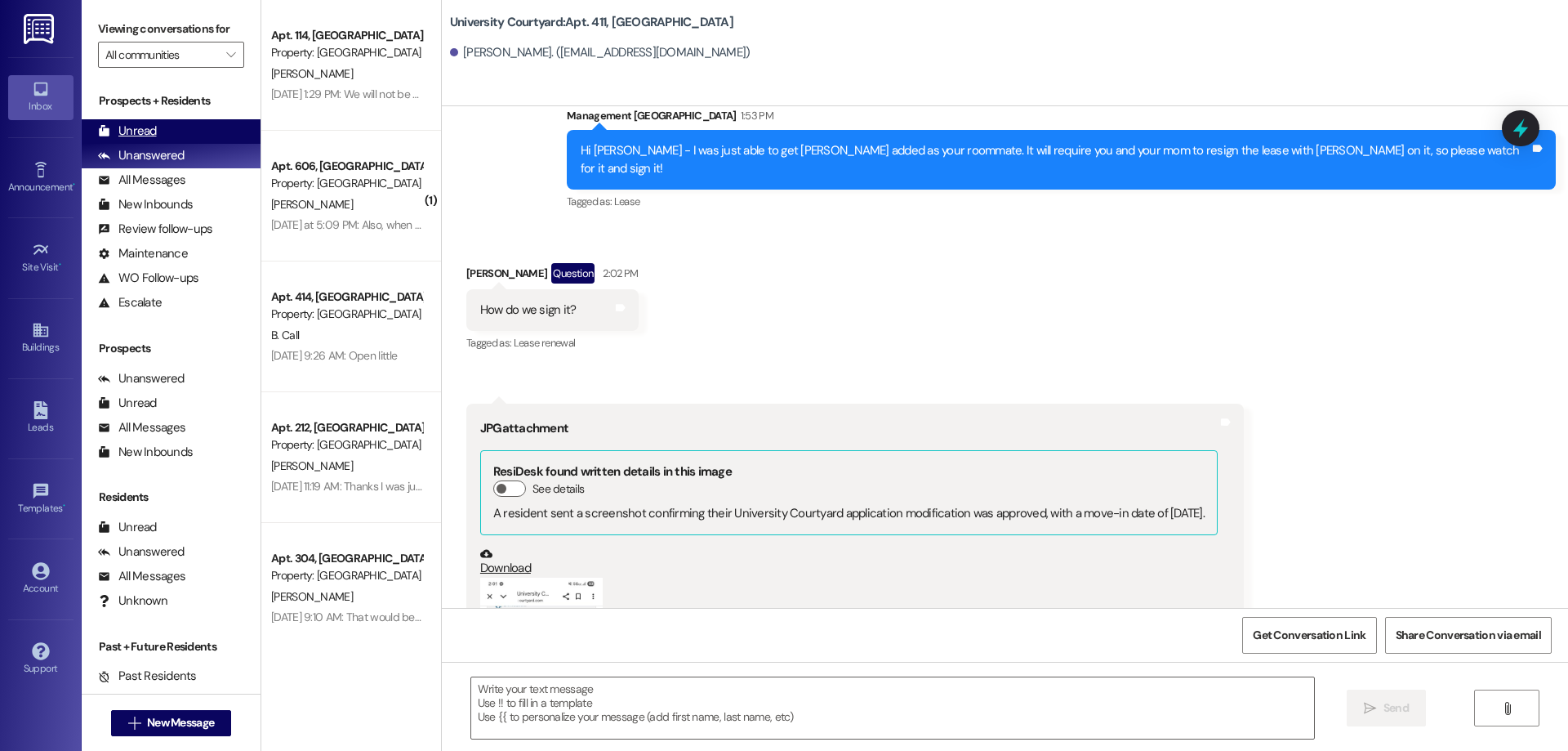
click at [160, 138] on div "Unread (0)" at bounding box center [170, 132] width 179 height 25
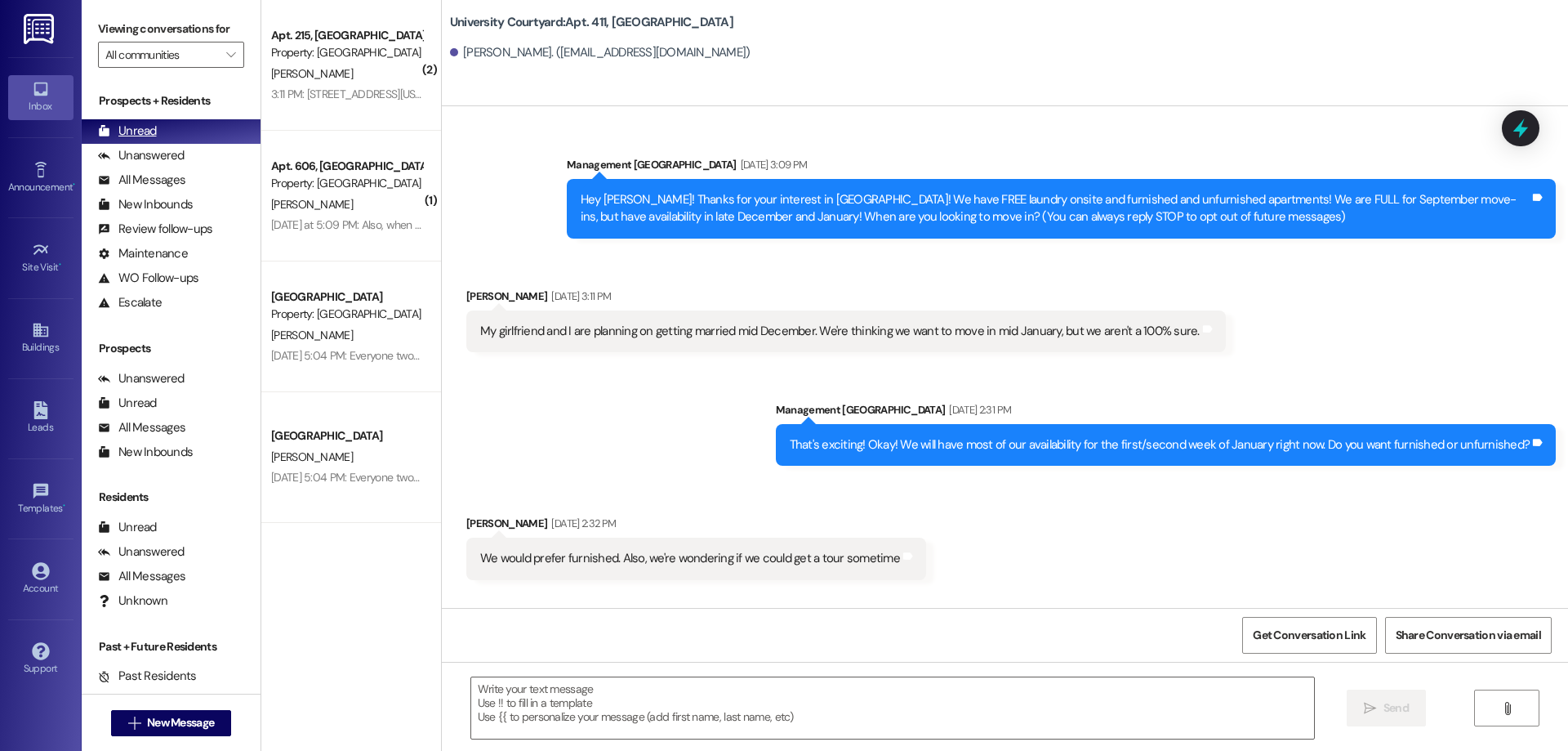
scroll to position [15472, 0]
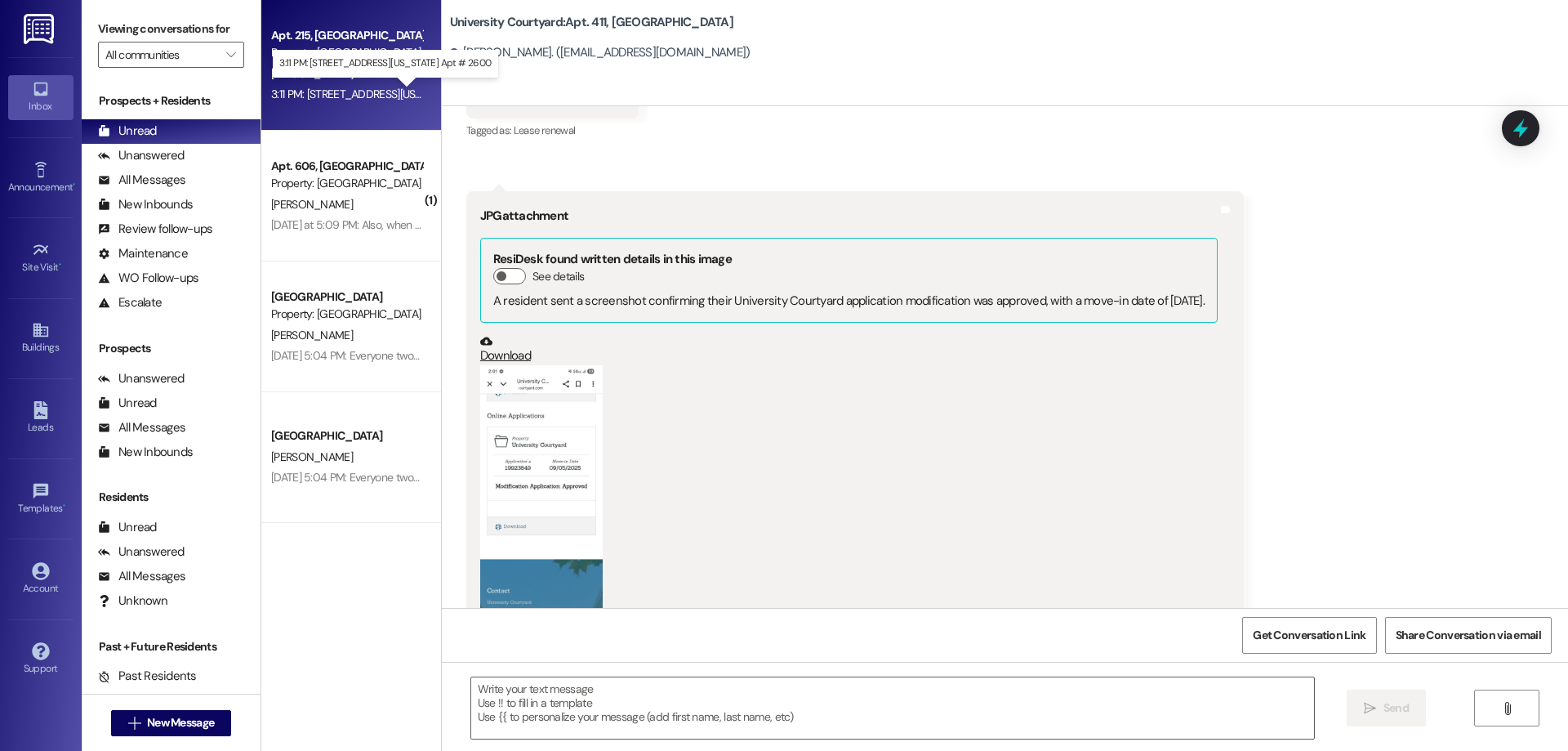
click at [324, 98] on div "3:11 PM: [STREET_ADDRESS][US_STATE] Apt # 2600 3:11 PM: [STREET_ADDRESS][US_STA…" at bounding box center [393, 93] width 244 height 14
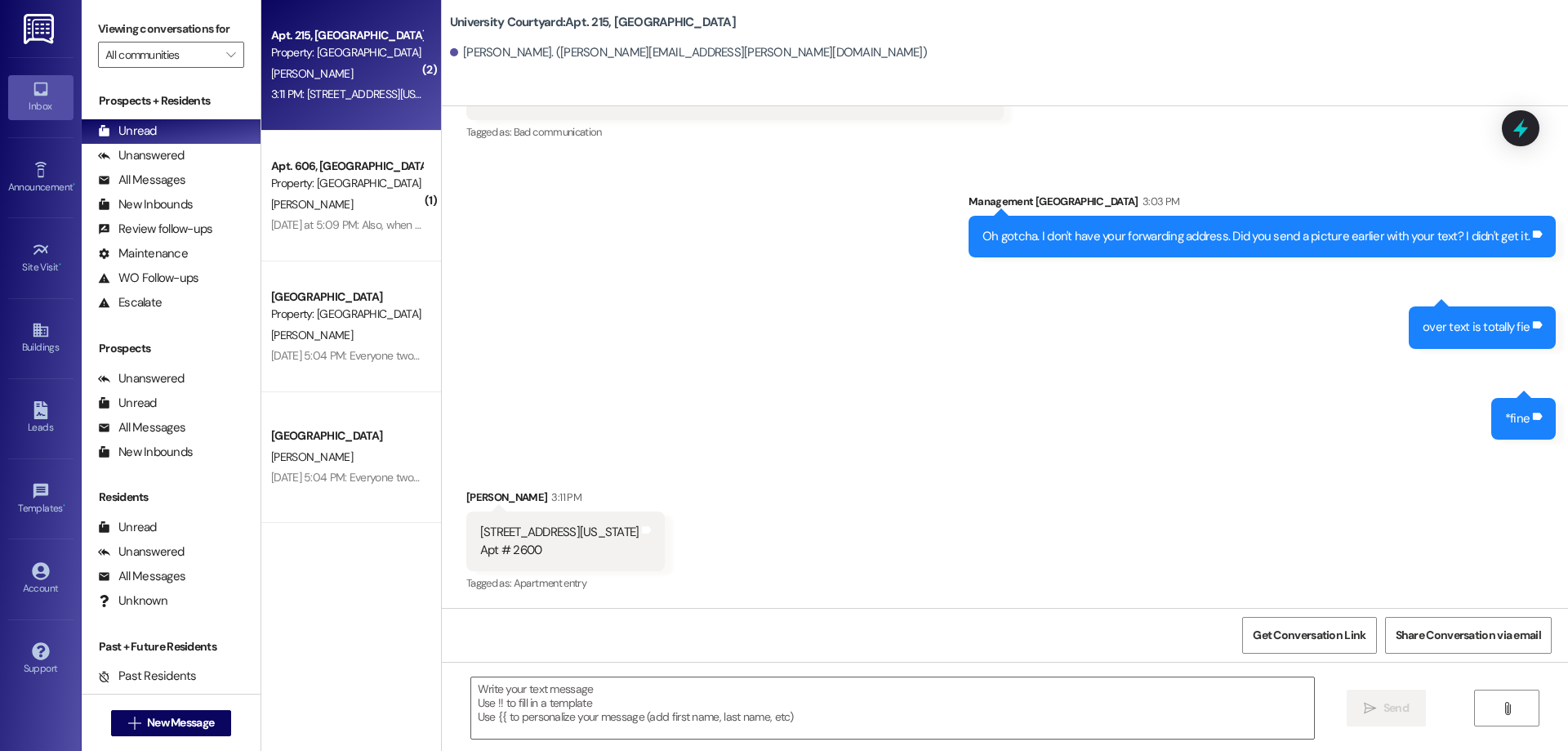
scroll to position [11913, 0]
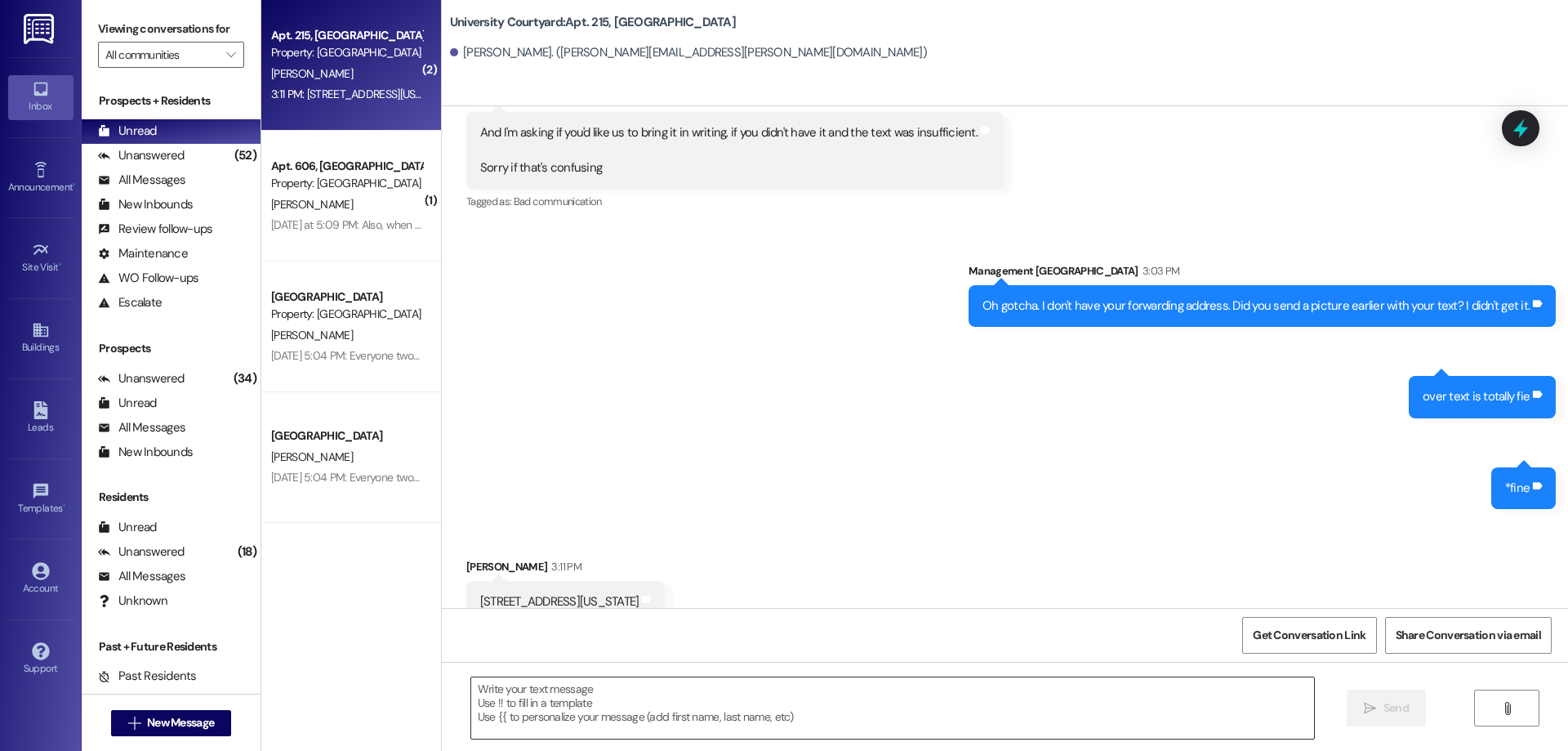
drag, startPoint x: 741, startPoint y: 737, endPoint x: 743, endPoint y: 725, distance: 12.2
click at [741, 731] on textarea at bounding box center [893, 708] width 843 height 61
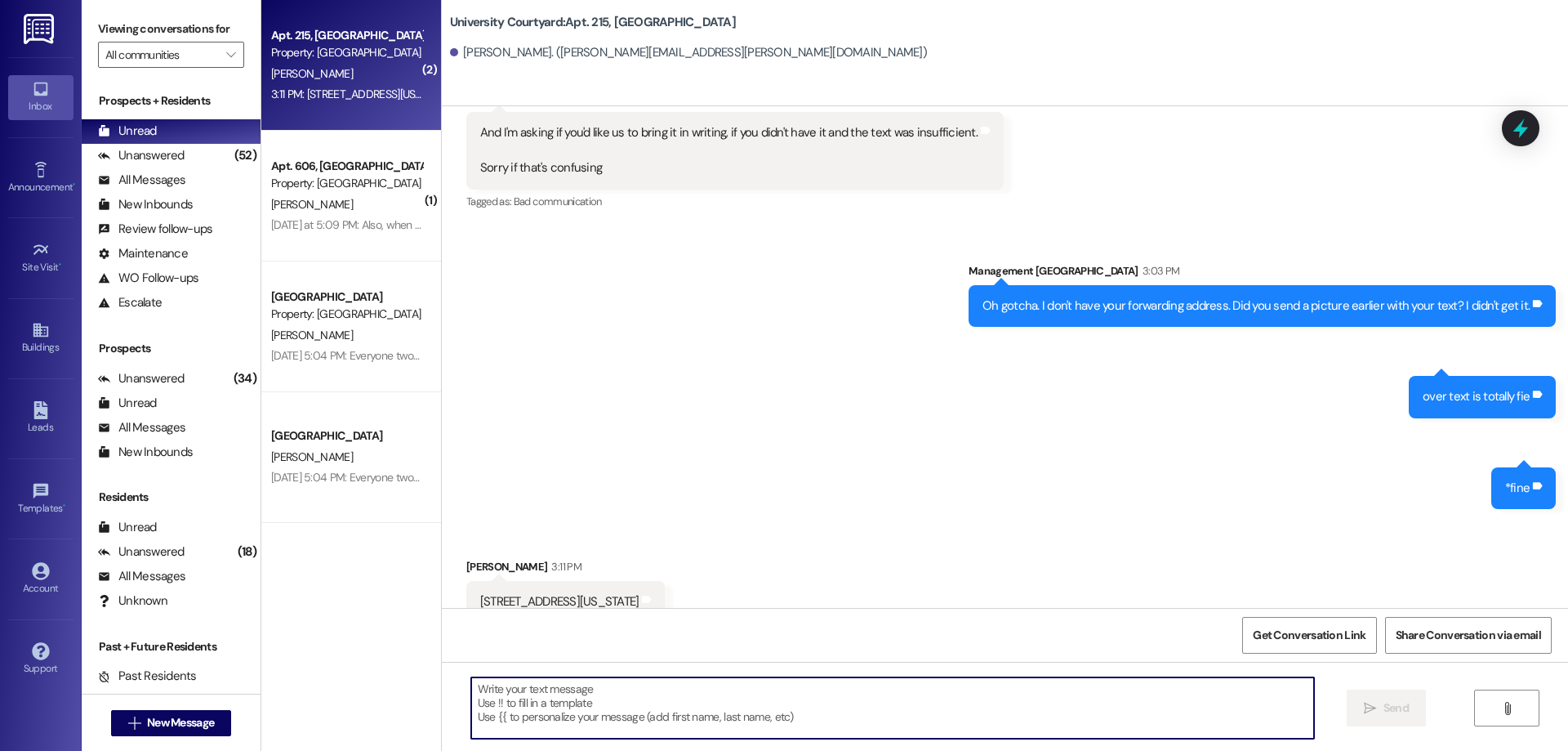
click at [743, 725] on textarea at bounding box center [893, 708] width 843 height 61
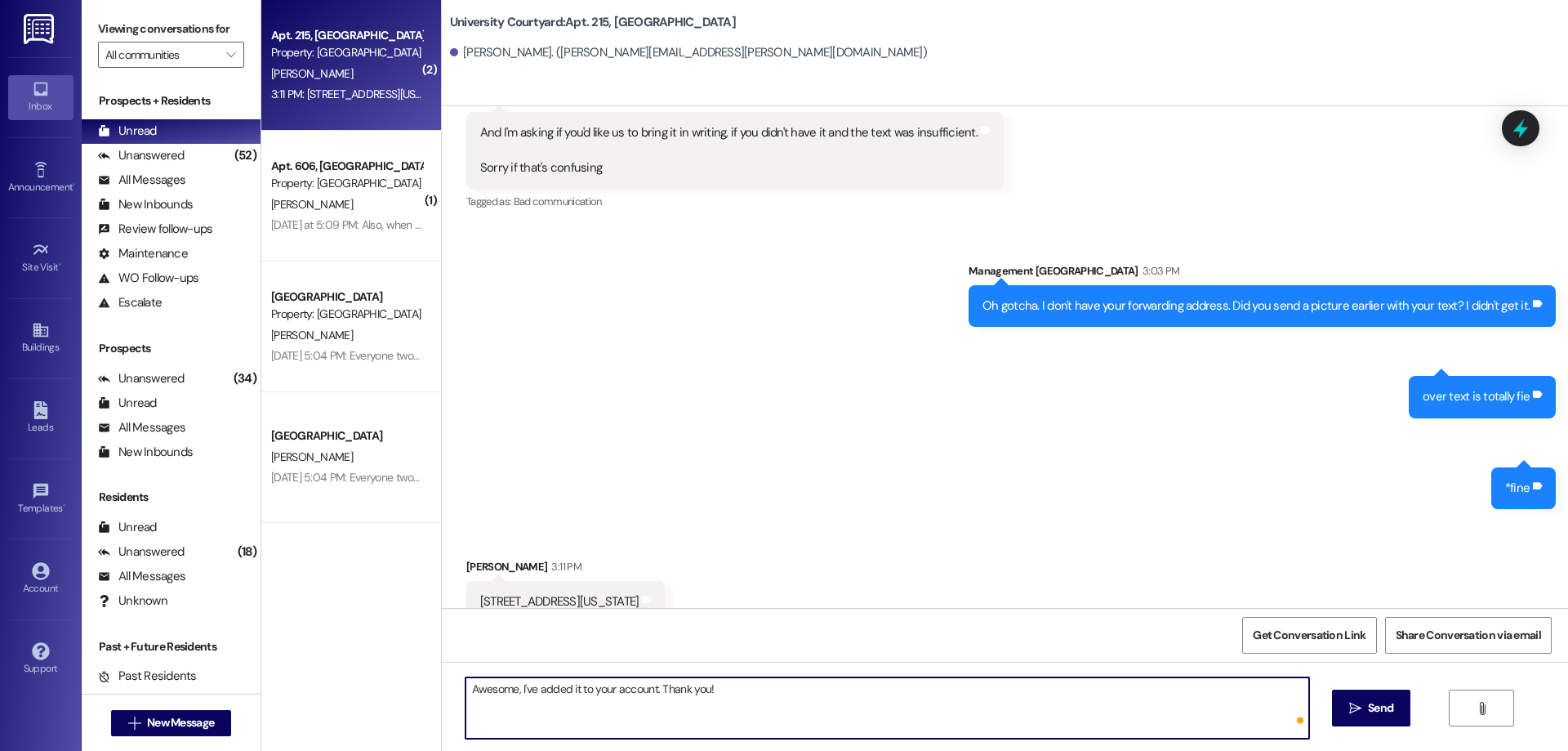
type textarea "Awesome, I've added it to your account. Thank you!!"
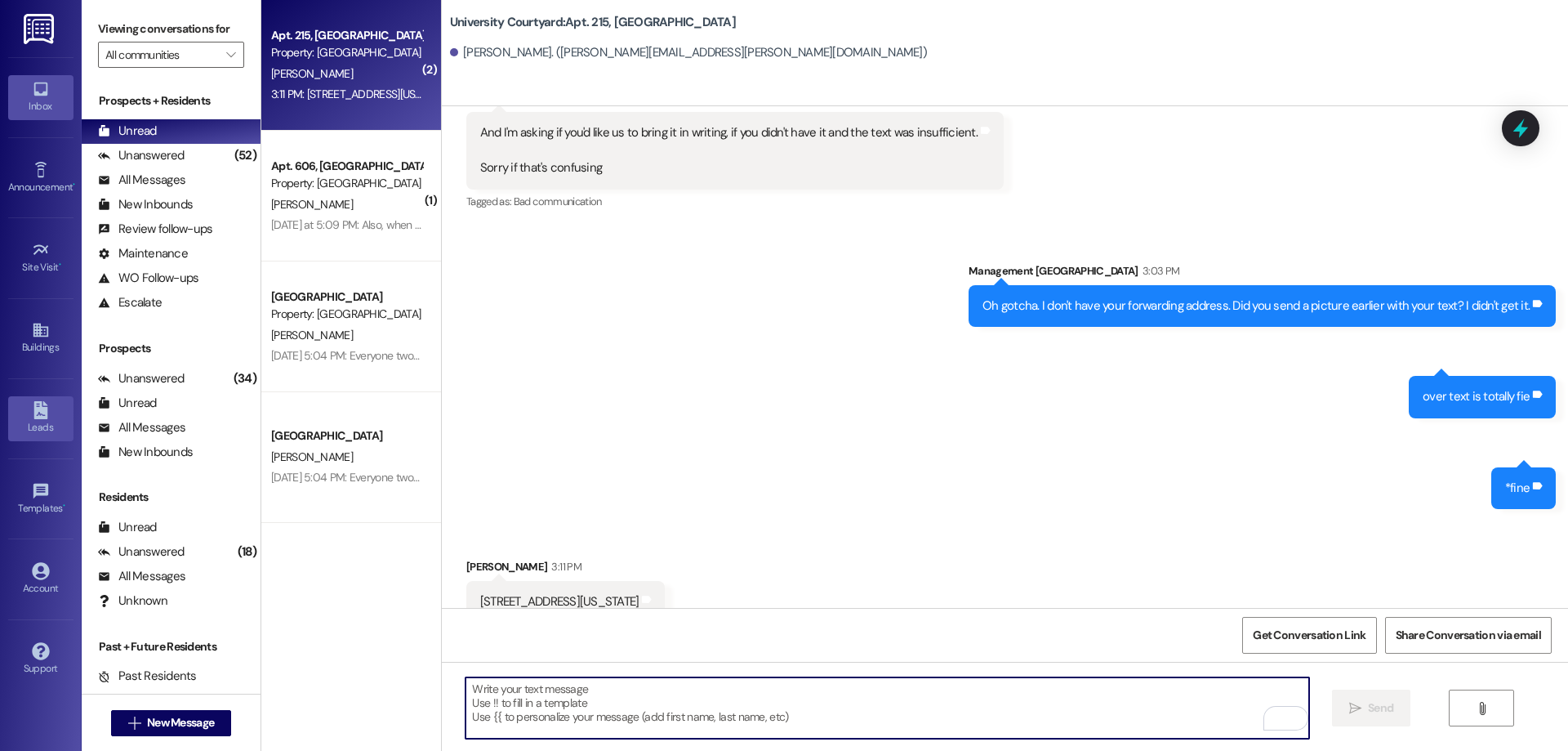
click at [34, 408] on icon at bounding box center [40, 410] width 14 height 18
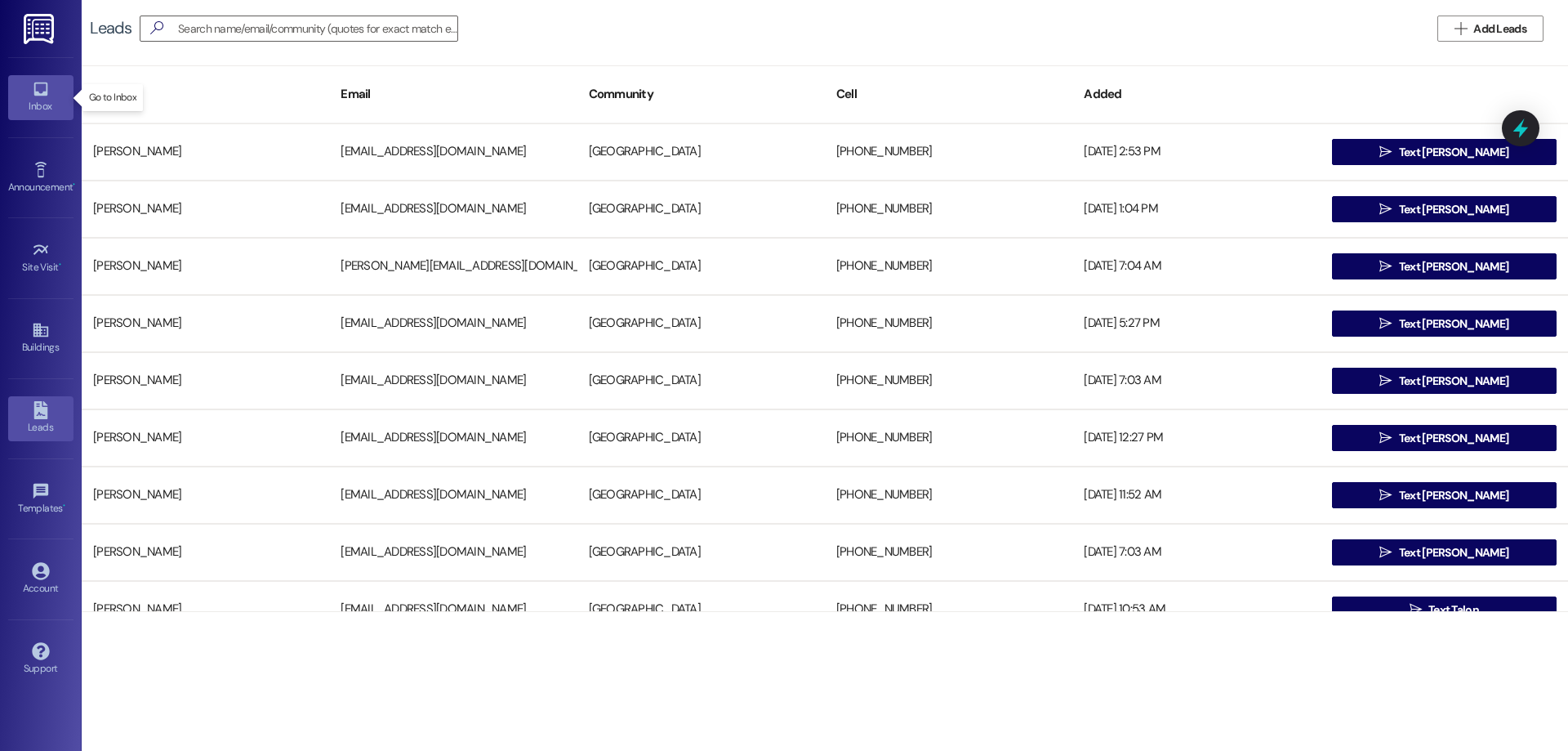
click at [42, 102] on div "Inbox" at bounding box center [41, 106] width 81 height 16
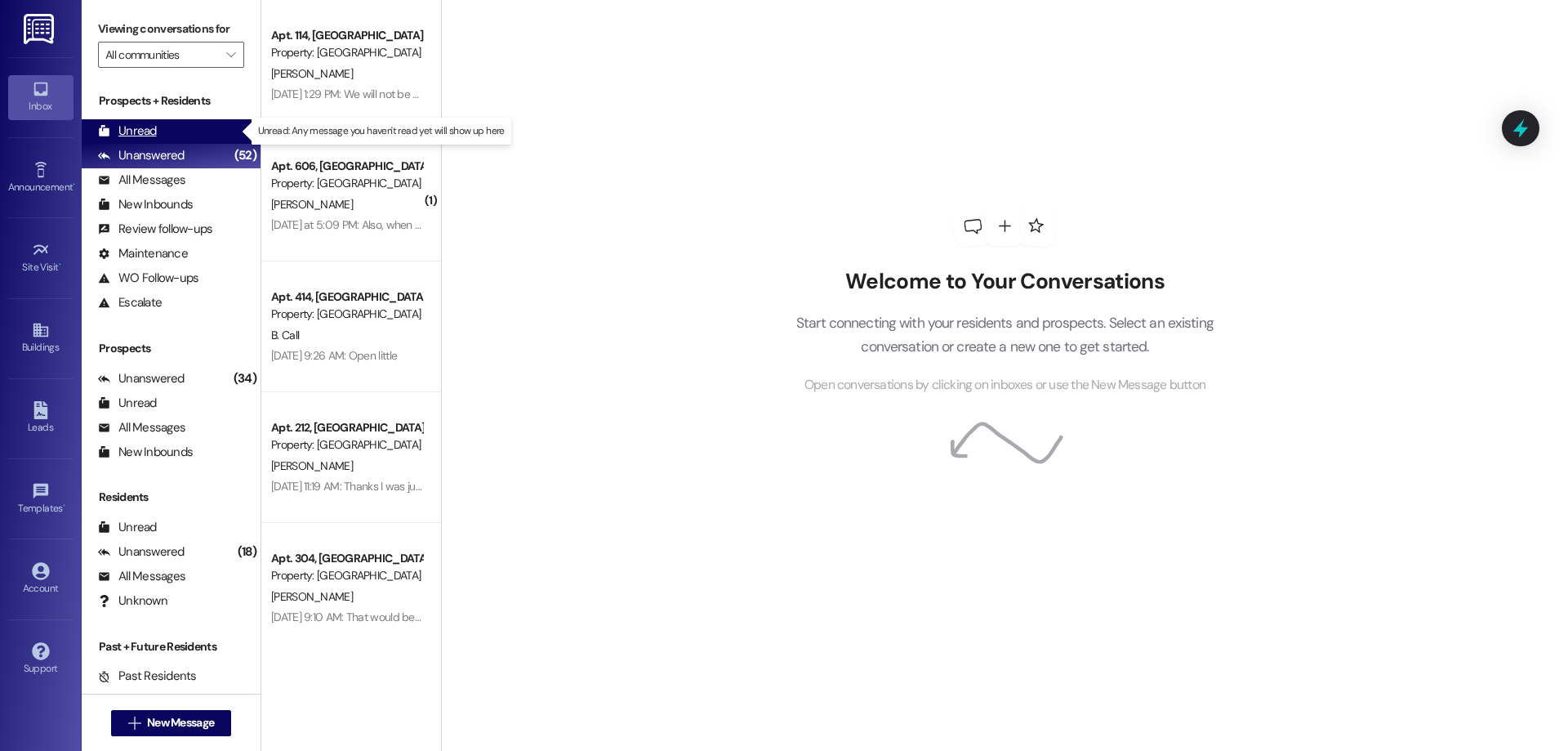
click at [153, 124] on div "Unread" at bounding box center [127, 131] width 59 height 17
click at [198, 122] on div "Unread (0)" at bounding box center [170, 132] width 179 height 25
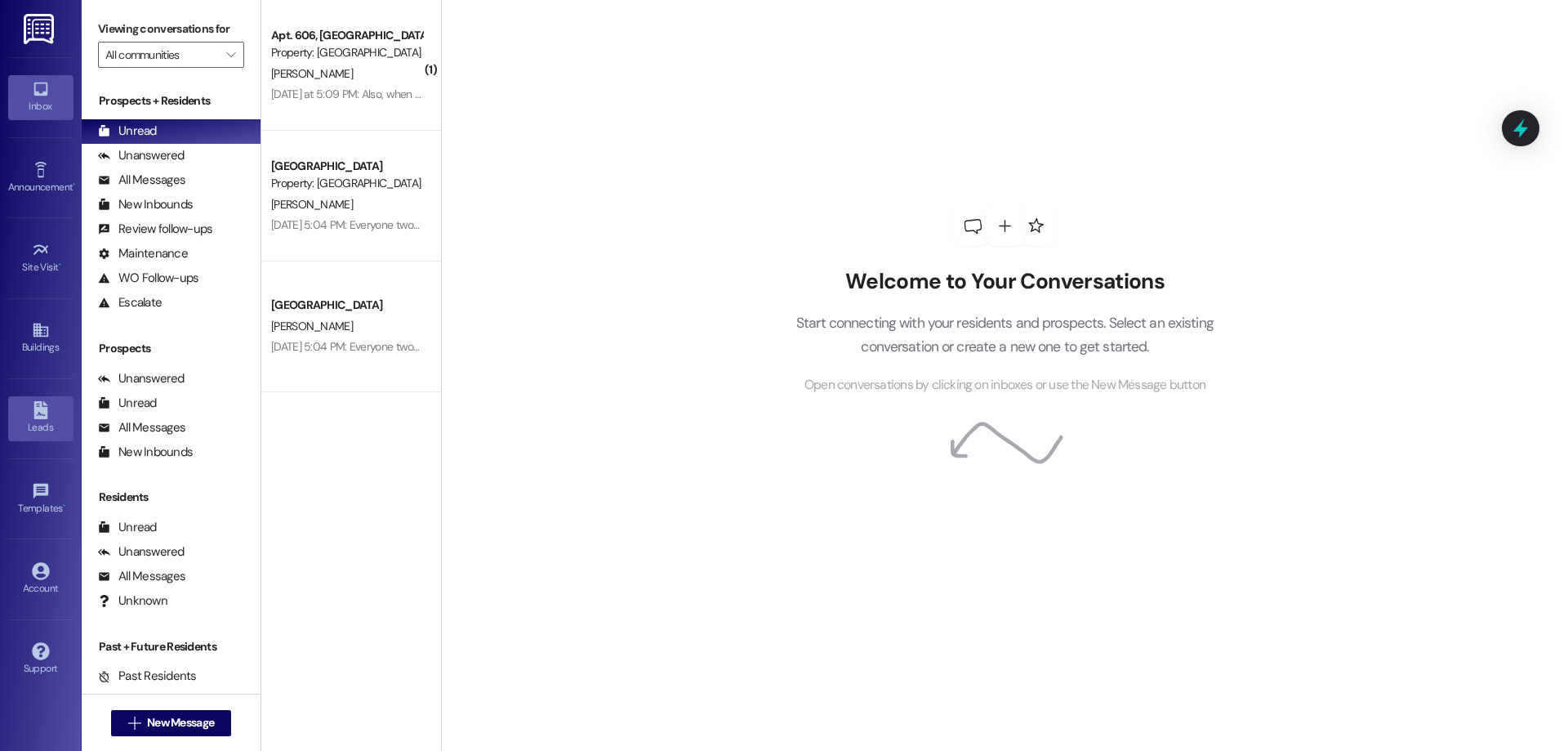
click at [27, 416] on link "Leads" at bounding box center [41, 418] width 65 height 44
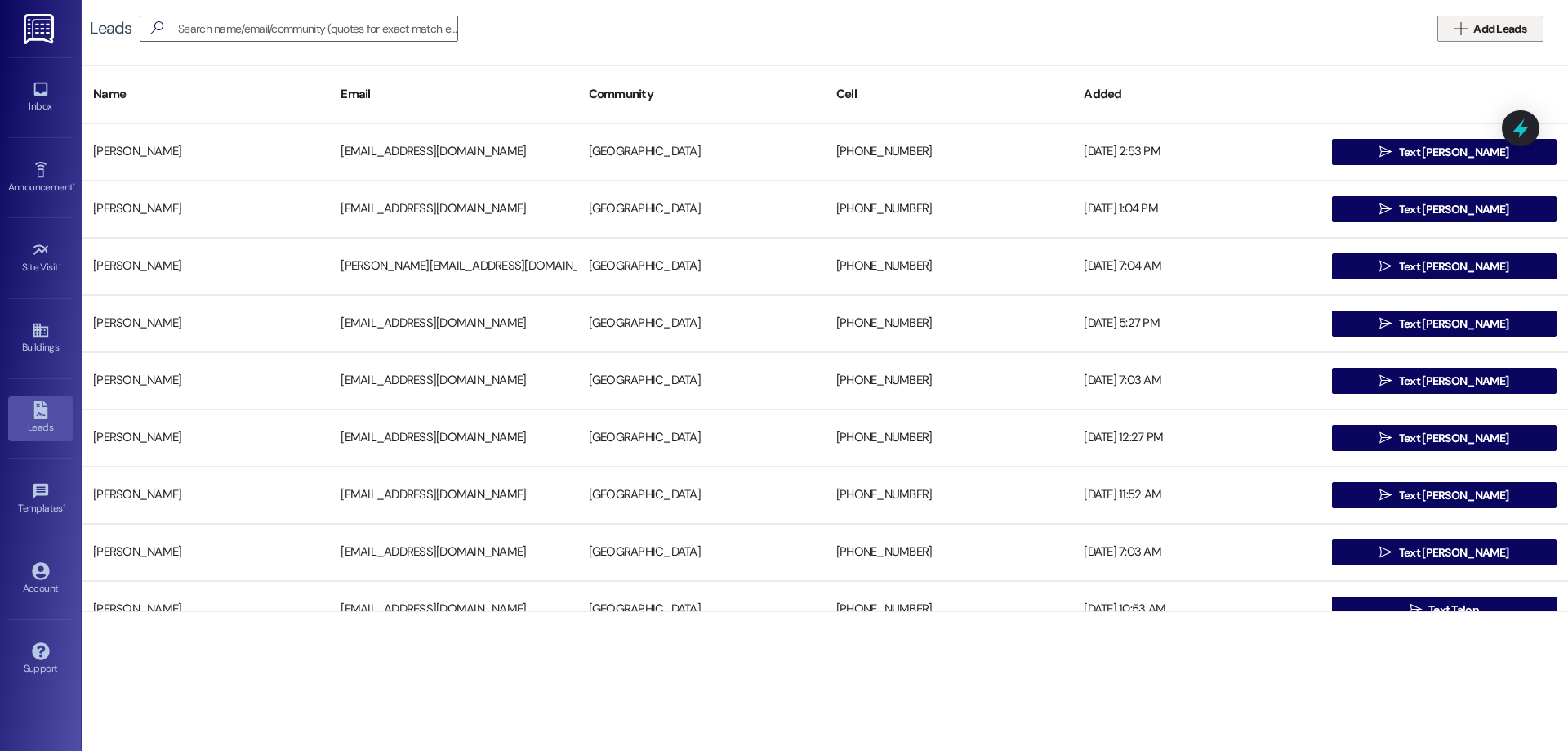
click at [1513, 36] on span "Add Leads" at bounding box center [1499, 29] width 53 height 17
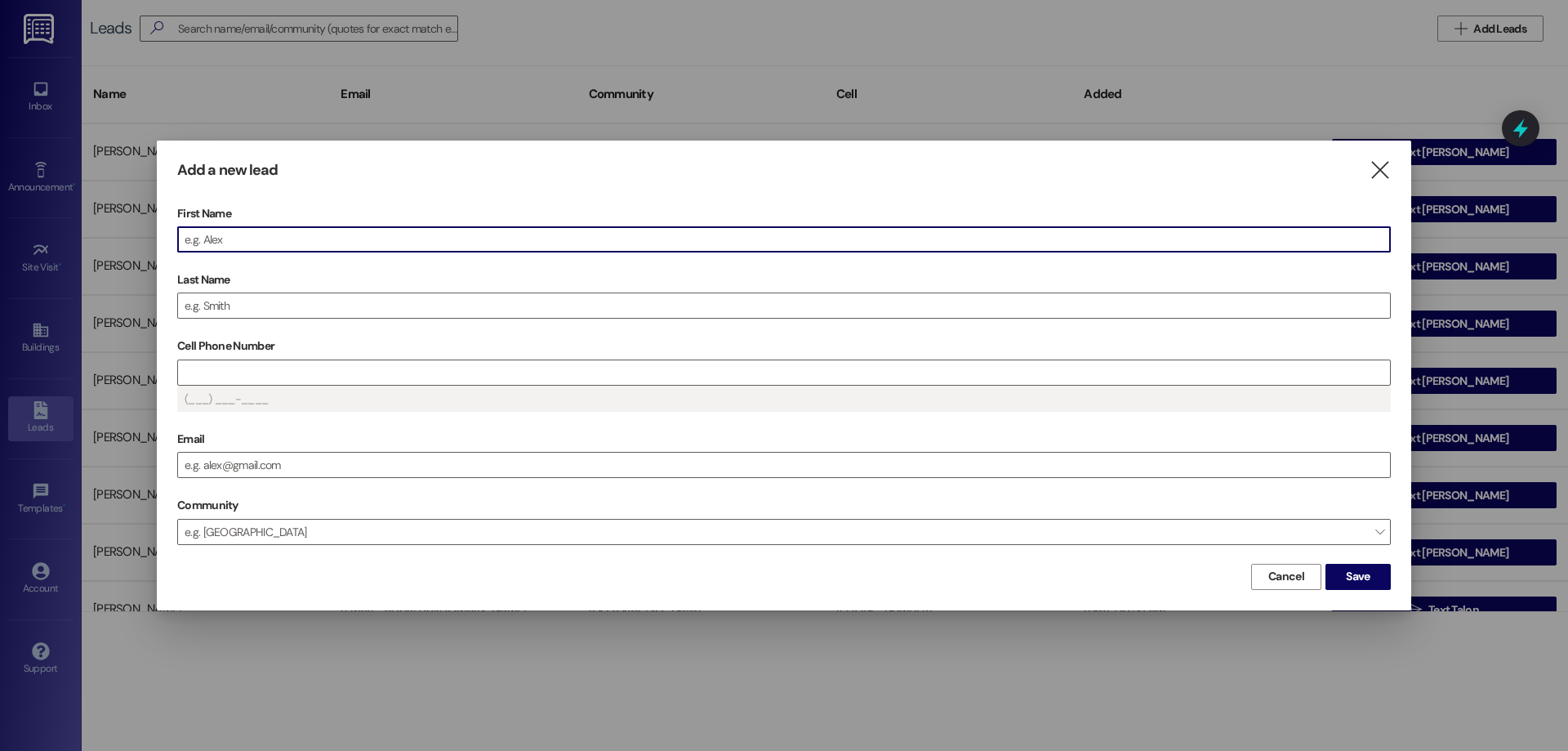
click at [546, 234] on input "First Name" at bounding box center [784, 239] width 1212 height 25
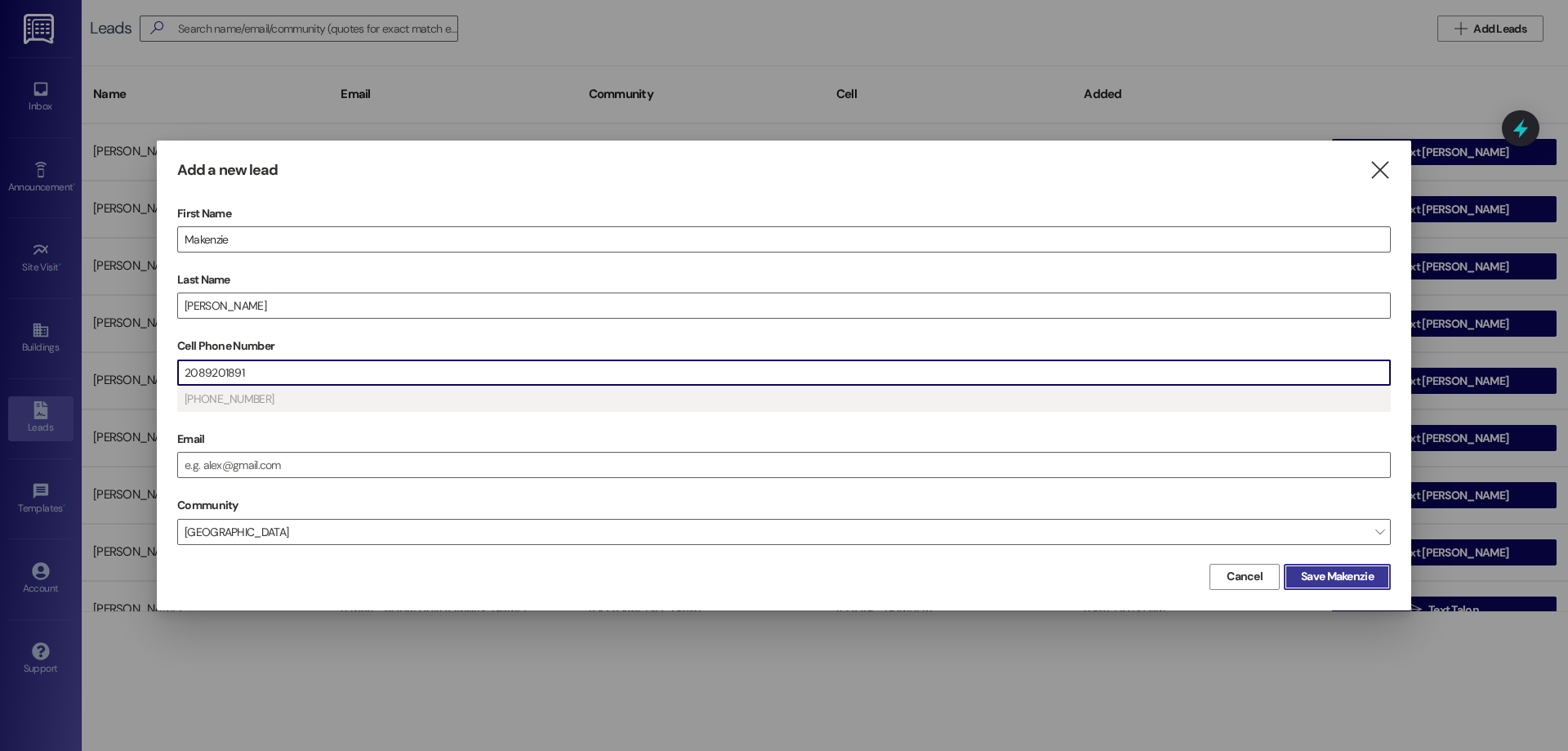
click at [1336, 566] on button "Save Makenzie" at bounding box center [1337, 577] width 107 height 26
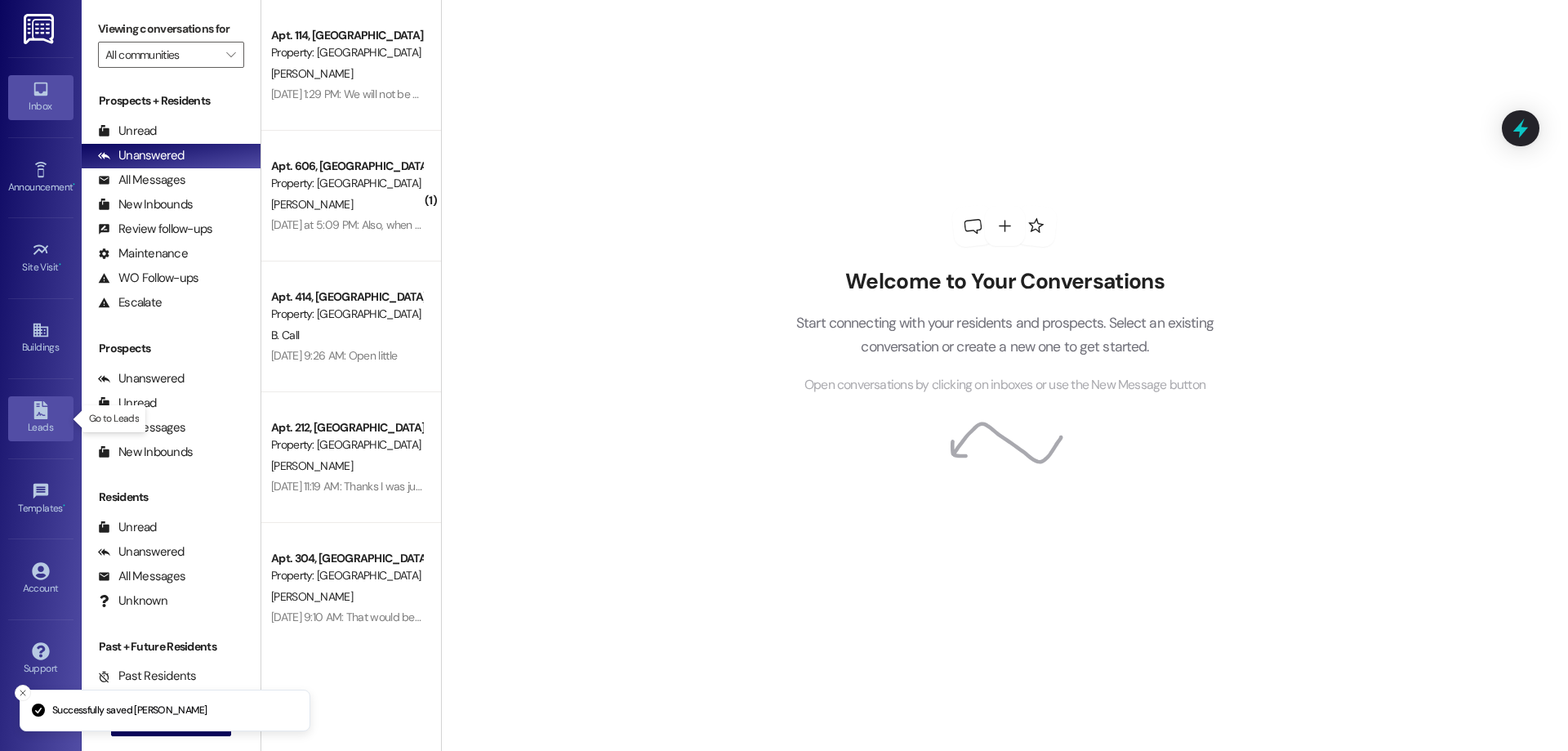
click at [47, 409] on icon at bounding box center [40, 410] width 14 height 18
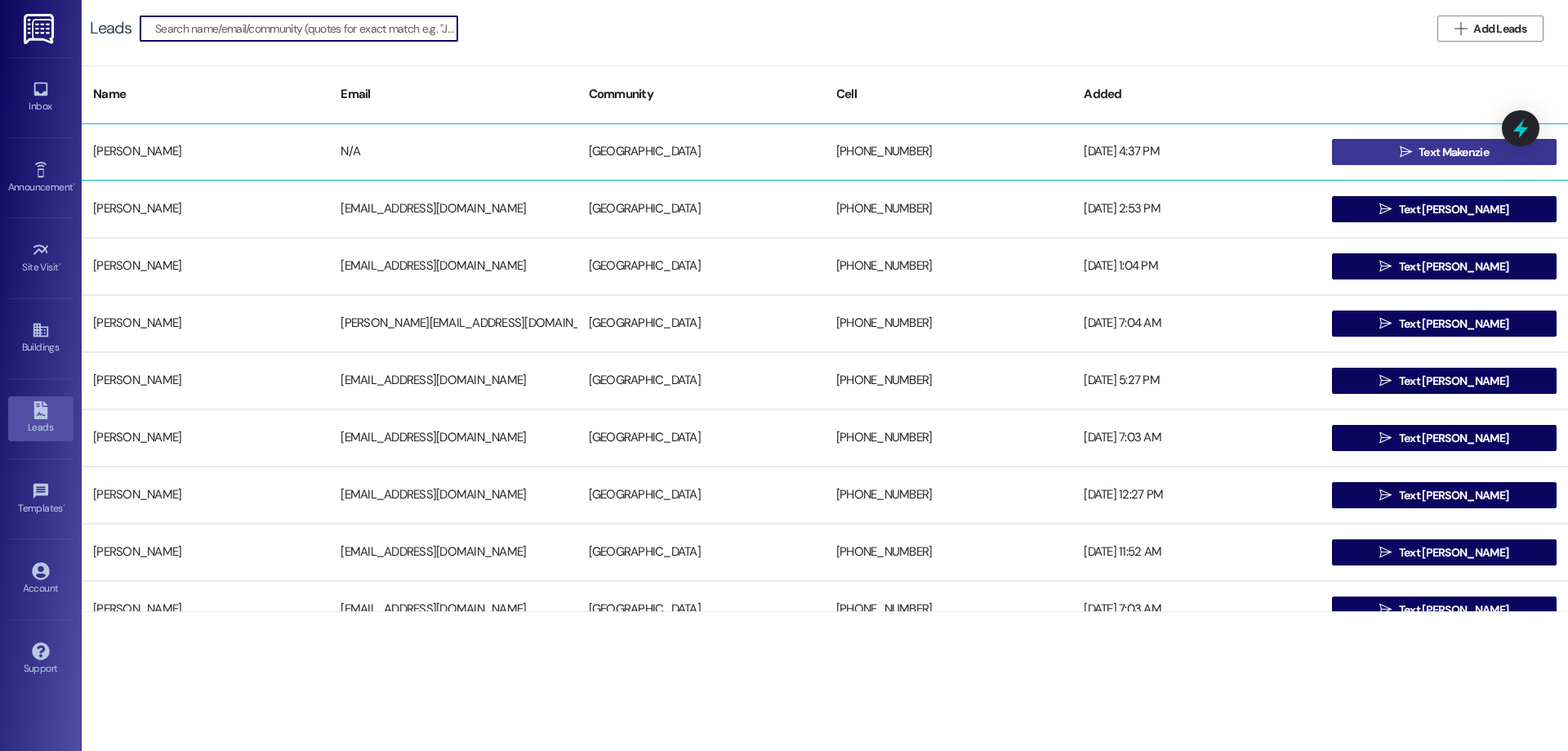
click at [1423, 140] on span " Text Makenzie" at bounding box center [1444, 152] width 96 height 25
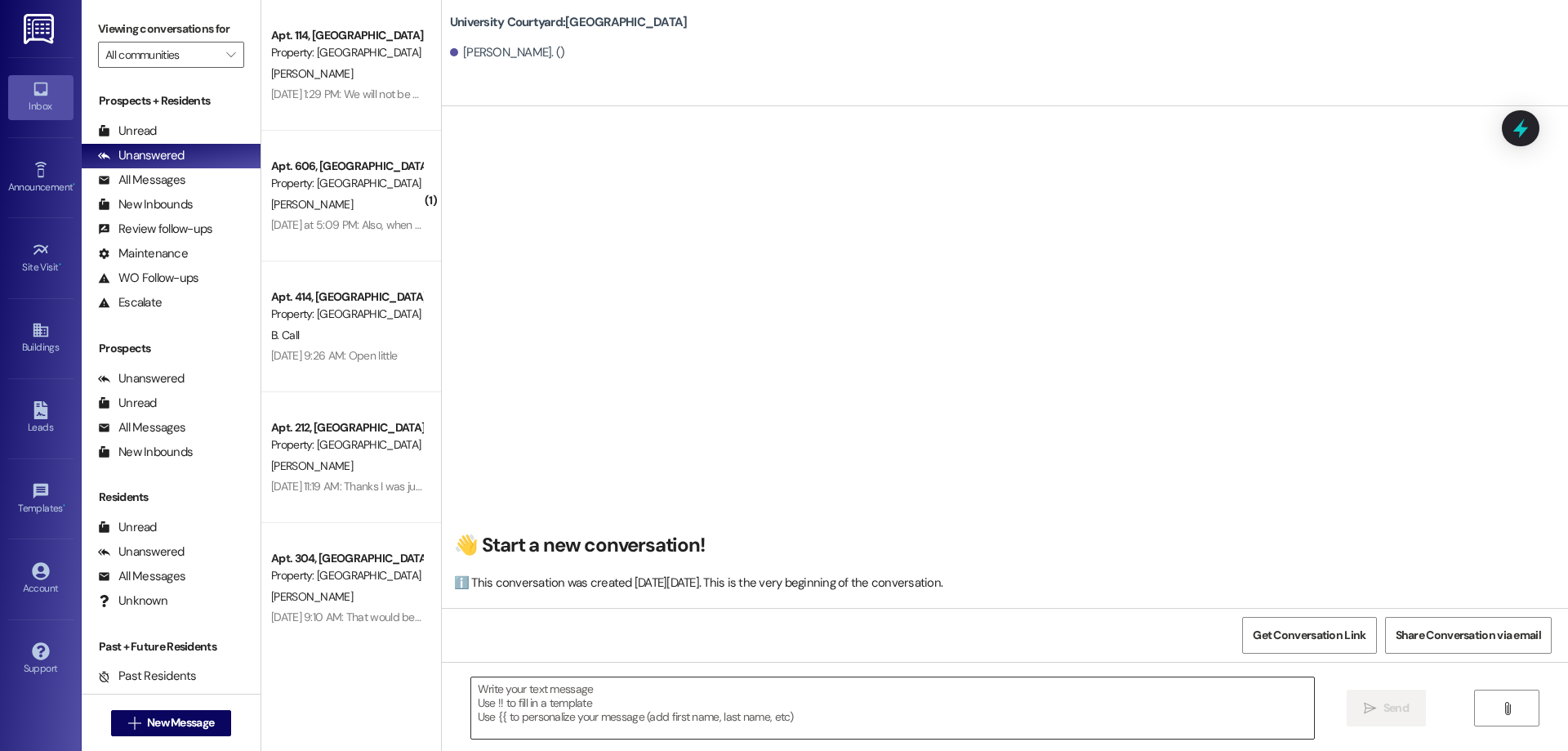
click at [540, 700] on textarea at bounding box center [893, 708] width 843 height 61
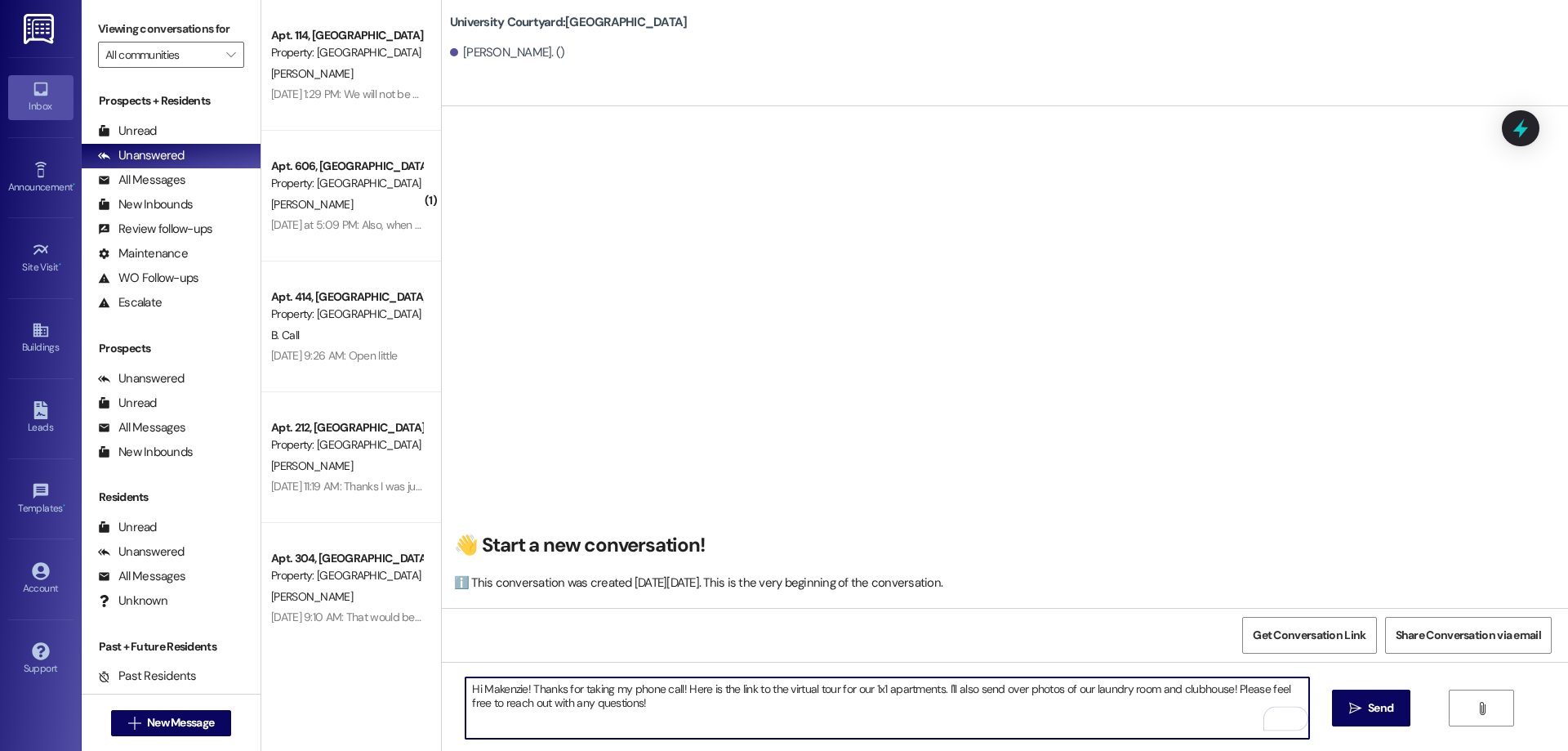
click at [525, 690] on textarea "Hi Makenzie! Thanks for taking my phone call! Here is the link to the virtual t…" at bounding box center [887, 708] width 843 height 61
click at [1004, 692] on textarea "Hi Makenzie! Katelynn here! Thanks for taking my phone call! Here is the link t…" at bounding box center [887, 708] width 843 height 61
paste textarea "https://www.ucourtyard.com/rexburg/university-courtyard/photos/#tours-group"
type textarea "Hi Makenzie! Katelynn here! Thanks for taking my phone call! Here is the link t…"
click at [1370, 711] on span "Send" at bounding box center [1381, 708] width 25 height 17
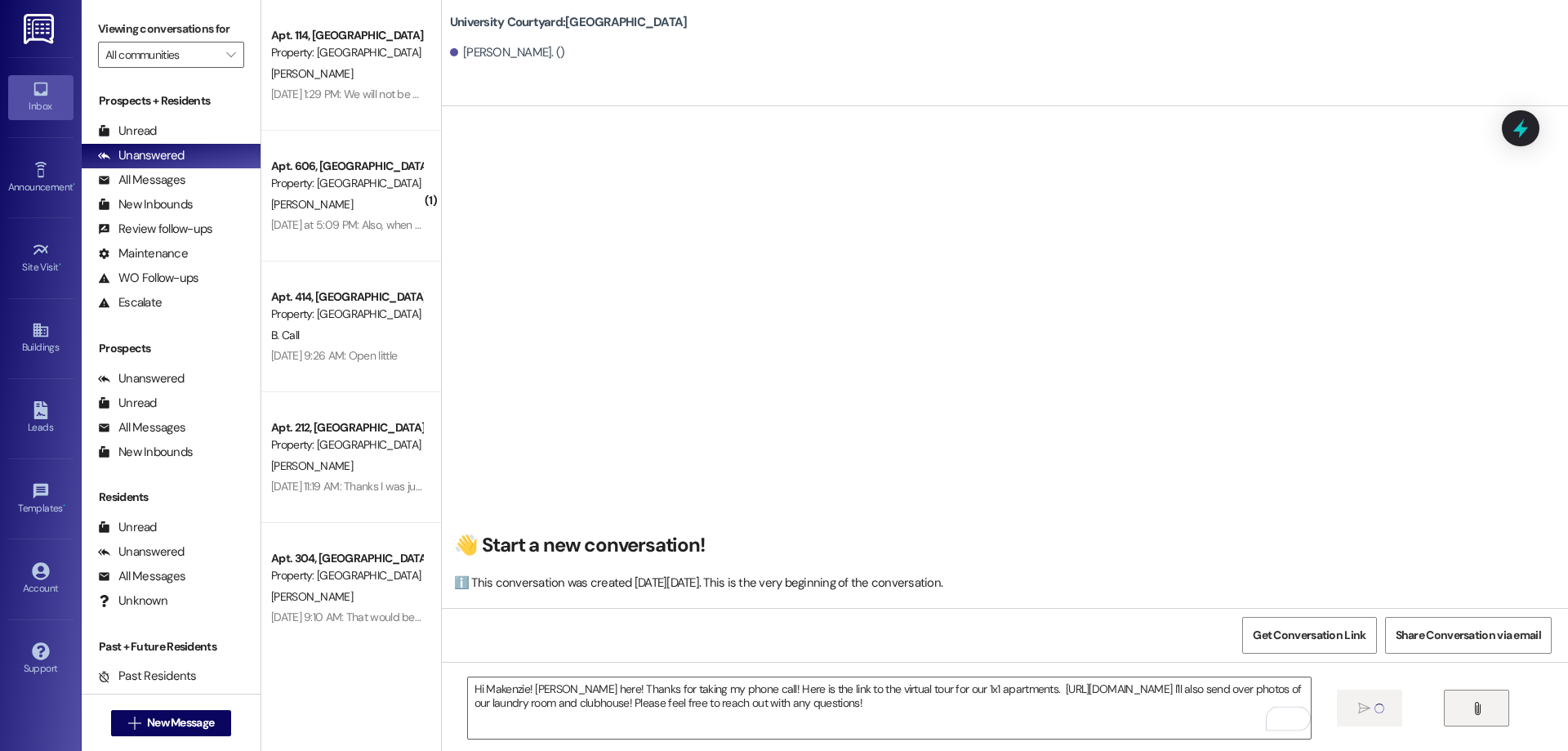
click at [1473, 706] on span "" at bounding box center [1477, 708] width 19 height 13
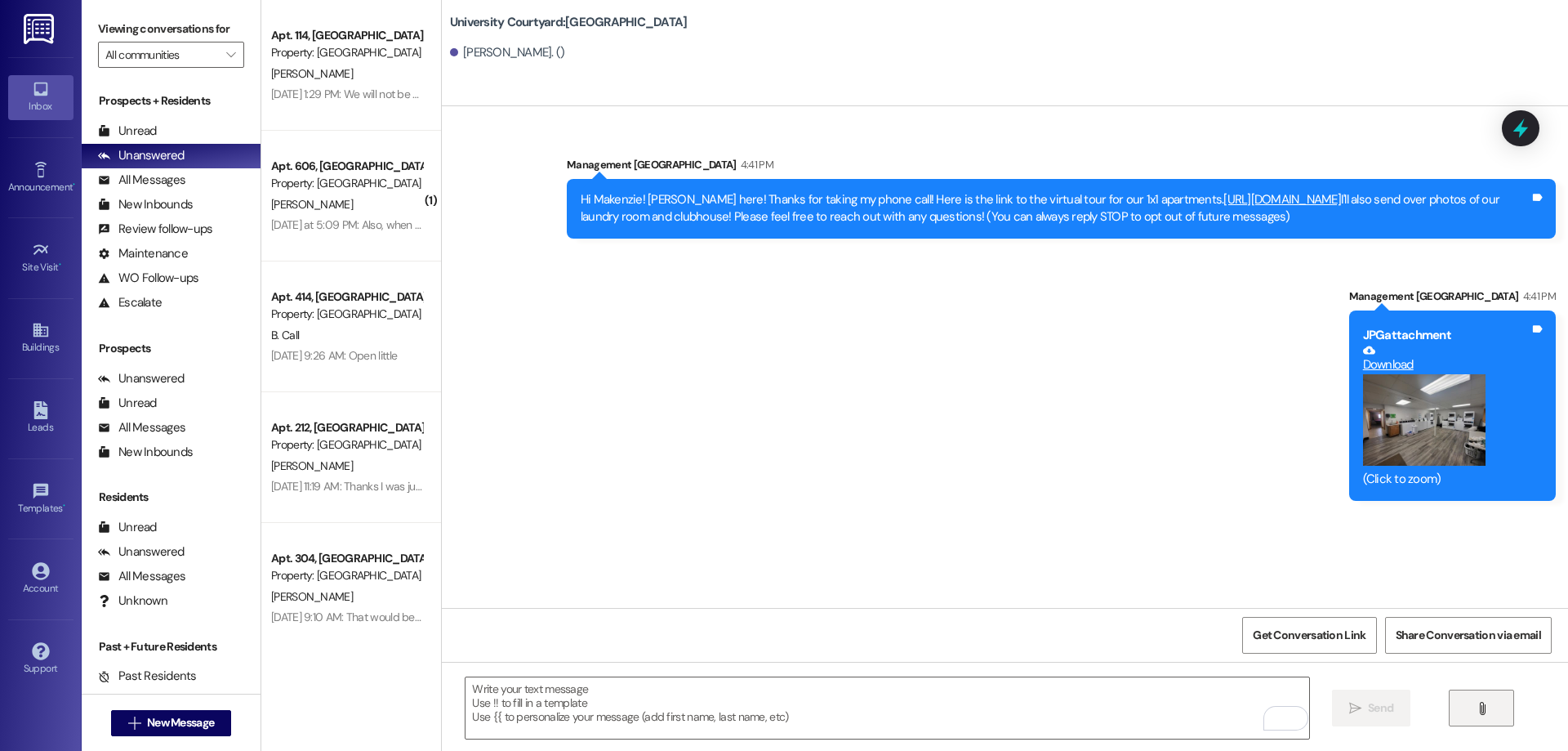
click at [1461, 708] on button "" at bounding box center [1482, 708] width 65 height 36
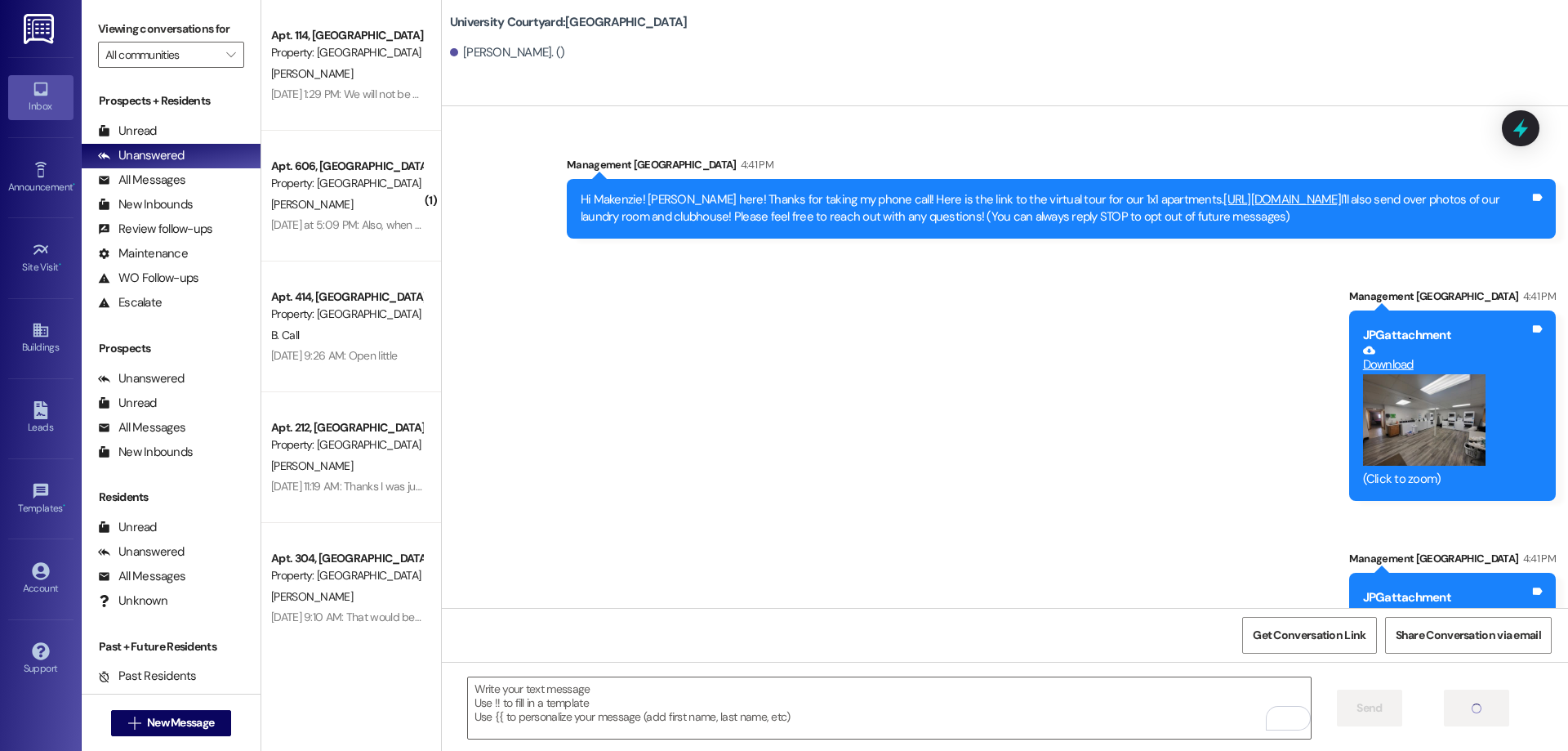
scroll to position [176, 0]
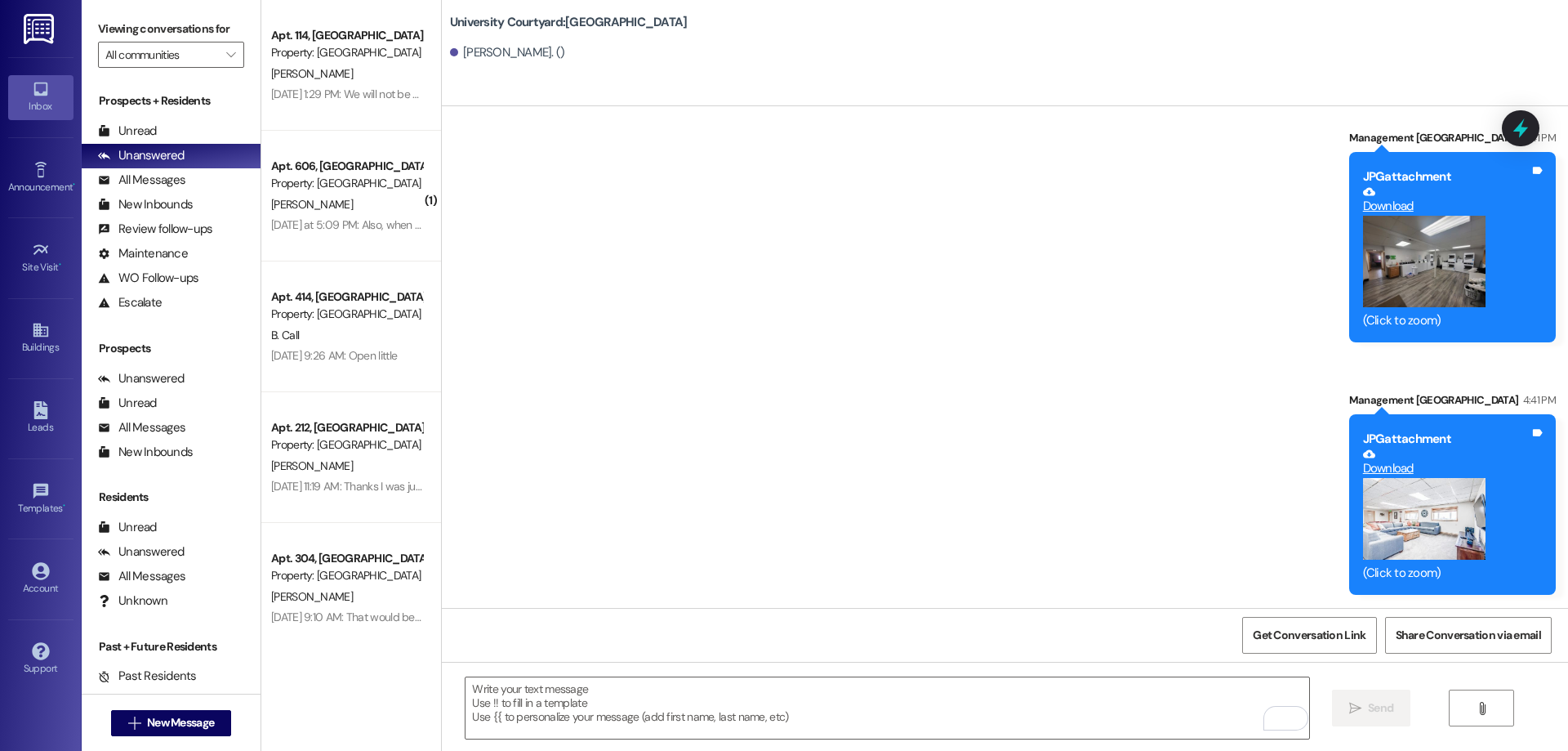
click at [1473, 710] on span "" at bounding box center [1482, 708] width 19 height 13
click at [150, 126] on div "Unread" at bounding box center [127, 131] width 59 height 17
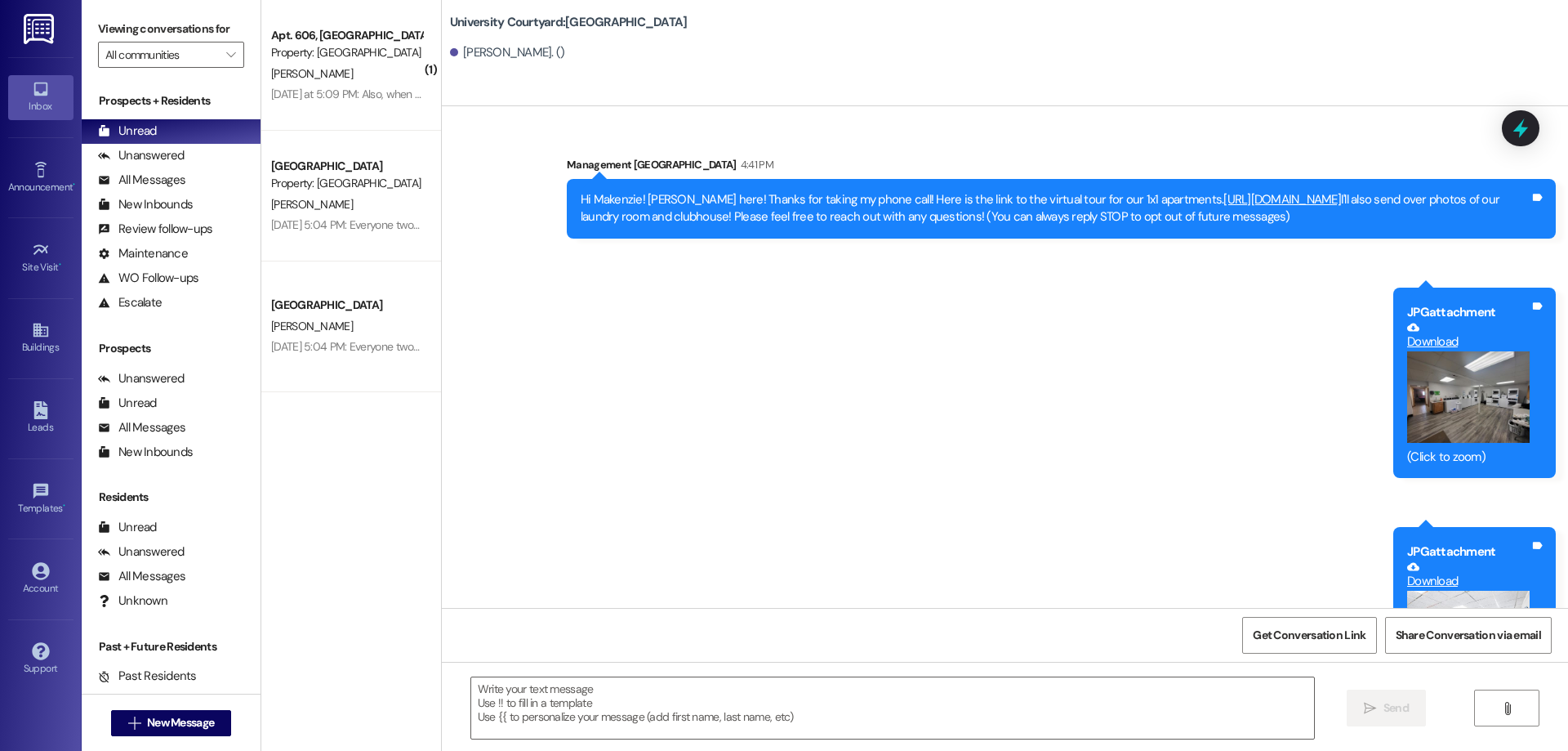
scroll to position [130, 0]
